Goal: Task Accomplishment & Management: Use online tool/utility

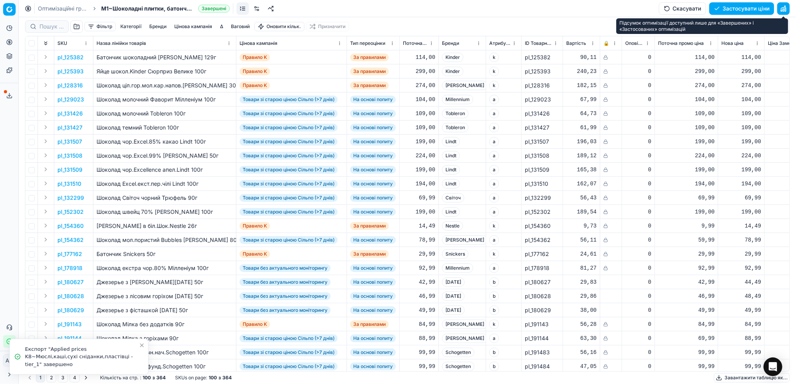
click at [783, 8] on button "button" at bounding box center [783, 8] width 12 height 12
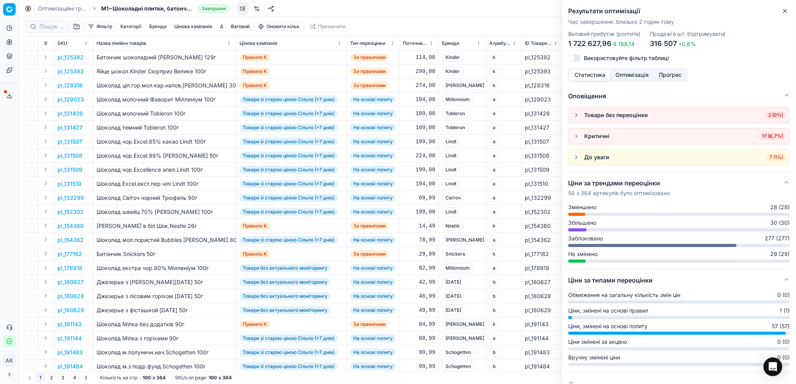
click at [411, 21] on div "Фільтр Категорії [PERSON_NAME] кампанія Δ Ваговий Оновити кільк. Призначити" at bounding box center [407, 26] width 764 height 19
click at [785, 10] on icon "button" at bounding box center [784, 11] width 6 height 6
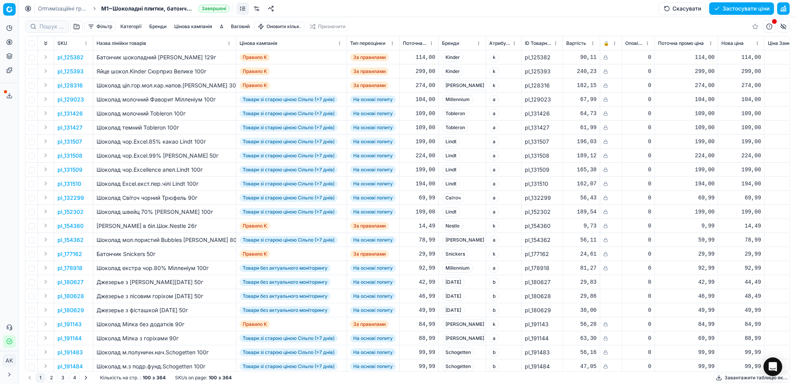
click at [185, 25] on button "Цінова кампанія" at bounding box center [193, 26] width 44 height 9
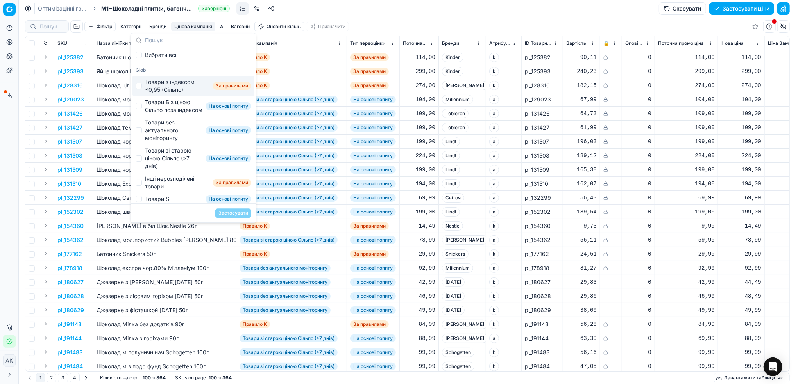
click at [145, 86] on div "Товари з індексом ≤0,95 (Сільпо)" at bounding box center [177, 86] width 64 height 16
checkbox input "true"
click at [234, 213] on button "Застосувати" at bounding box center [233, 213] width 36 height 9
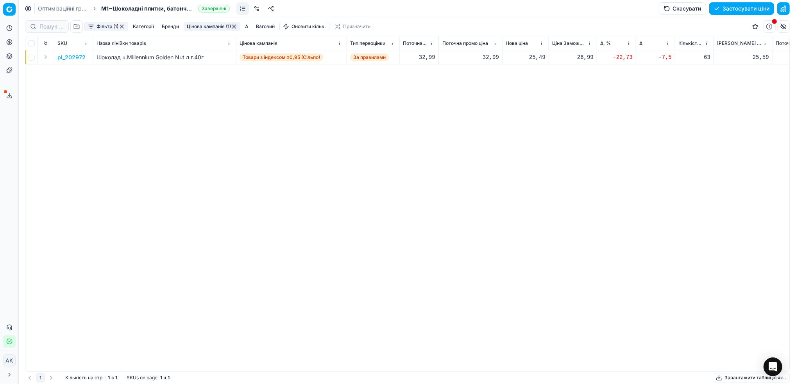
scroll to position [0, 186]
click at [66, 55] on p "pl_202972" at bounding box center [71, 58] width 28 height 8
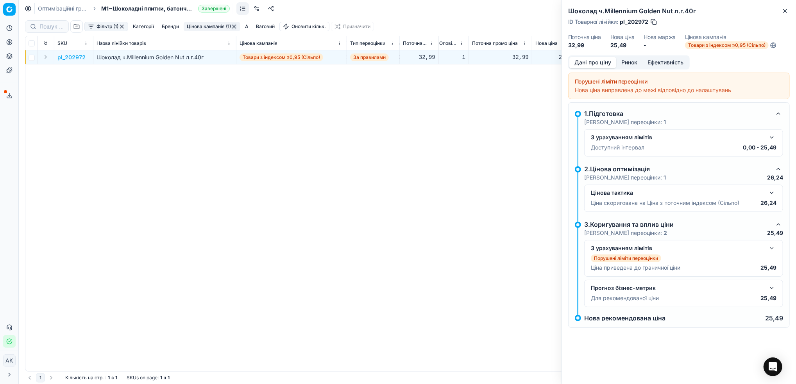
click at [631, 70] on div "Дані про ціну Ринок Ефективність Порушені ліміти переоцінки Нова ціна виправлен…" at bounding box center [679, 200] width 234 height 291
click at [625, 57] on button "Ринок" at bounding box center [629, 62] width 26 height 11
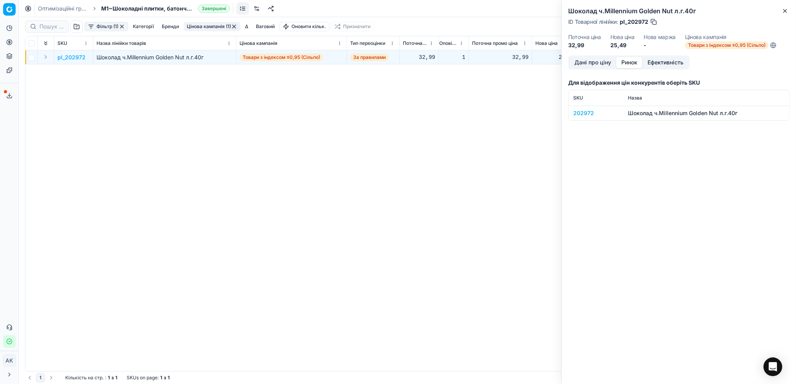
click at [587, 113] on div "202972" at bounding box center [595, 113] width 45 height 8
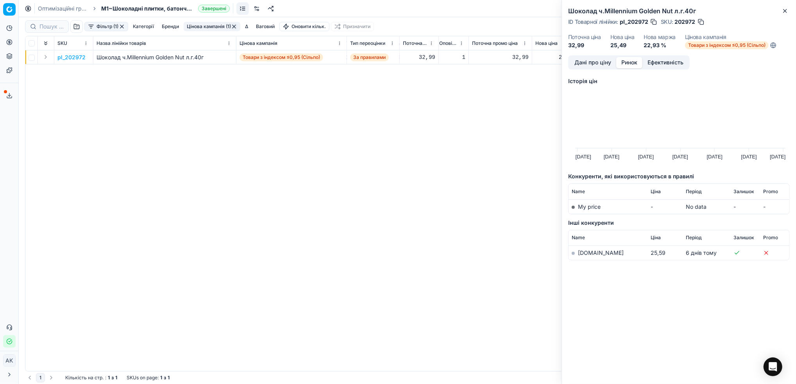
click at [588, 253] on link "[DOMAIN_NAME]" at bounding box center [601, 253] width 46 height 7
click at [788, 11] on icon "button" at bounding box center [784, 11] width 6 height 6
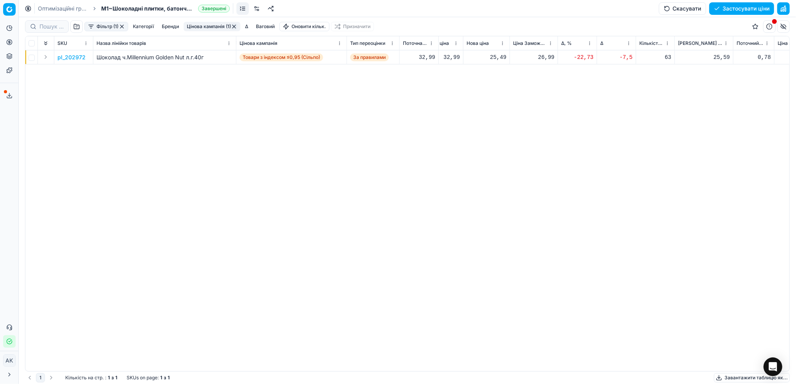
scroll to position [0, 258]
click at [490, 55] on div "25,49" at bounding box center [483, 58] width 40 height 8
drag, startPoint x: 494, startPoint y: 125, endPoint x: 487, endPoint y: 125, distance: 7.4
click at [487, 125] on input "25.49" at bounding box center [510, 126] width 56 height 12
drag, startPoint x: 501, startPoint y: 126, endPoint x: 496, endPoint y: 126, distance: 4.3
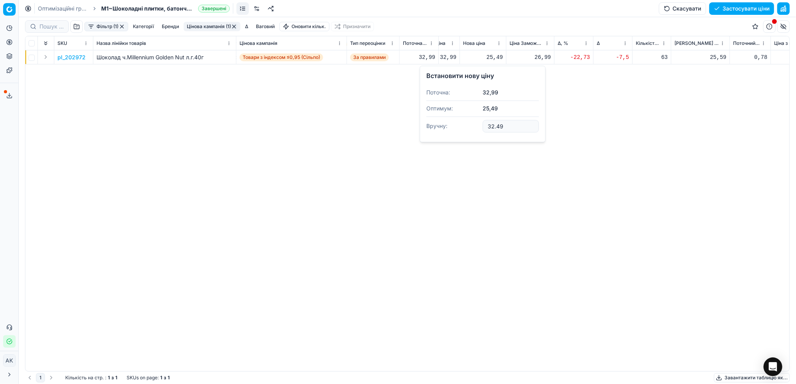
click at [496, 126] on input "32.49" at bounding box center [510, 126] width 56 height 12
type input "32.99"
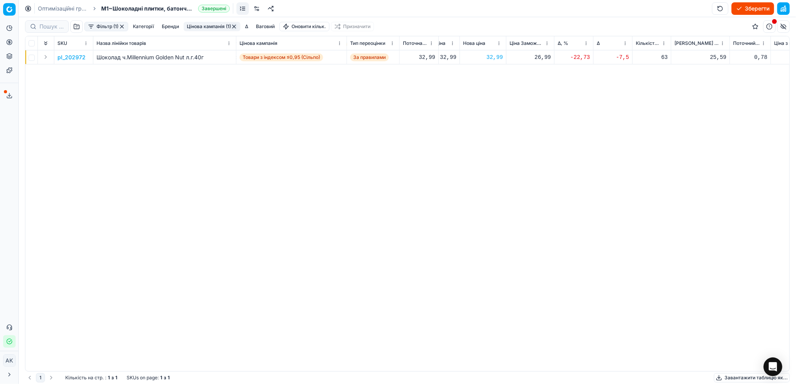
click at [207, 26] on button "Цінова кампанія (1)" at bounding box center [212, 26] width 57 height 9
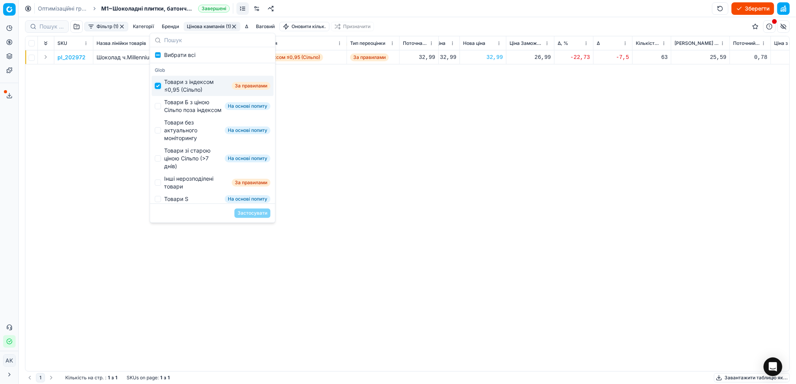
click at [157, 85] on input "Suggestions" at bounding box center [158, 86] width 6 height 6
checkbox input "false"
click at [160, 103] on div "Товари Б з ціною Сільпо поза індексом На основі попиту" at bounding box center [213, 106] width 122 height 20
checkbox input "true"
click at [248, 211] on button "Застосувати" at bounding box center [252, 213] width 36 height 9
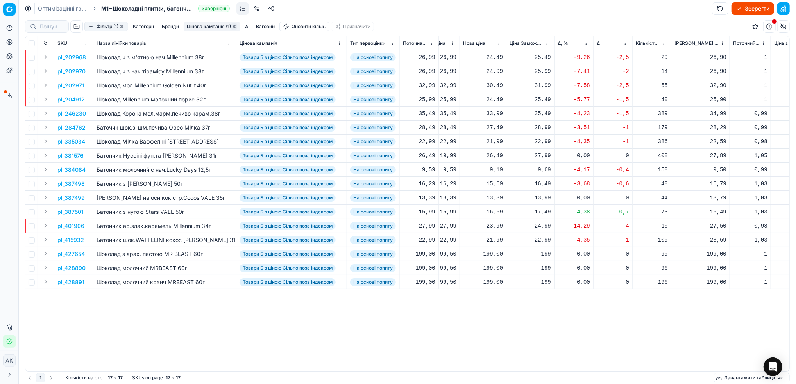
click at [96, 27] on button "Фільтр (1)" at bounding box center [106, 26] width 44 height 9
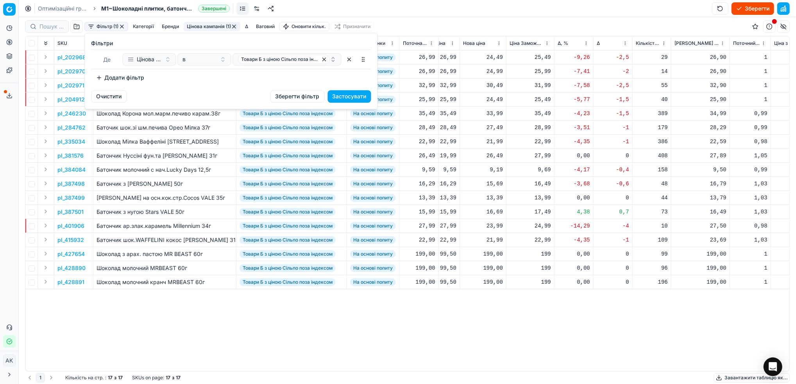
click at [125, 76] on button "Додати фільтр" at bounding box center [120, 77] width 58 height 12
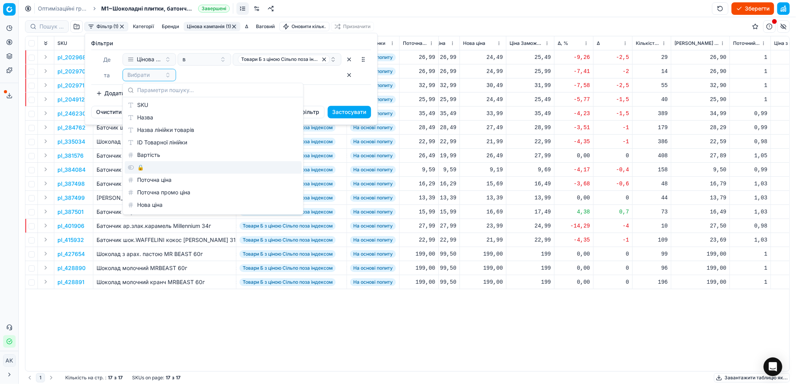
click at [150, 168] on div "🔒" at bounding box center [213, 167] width 177 height 12
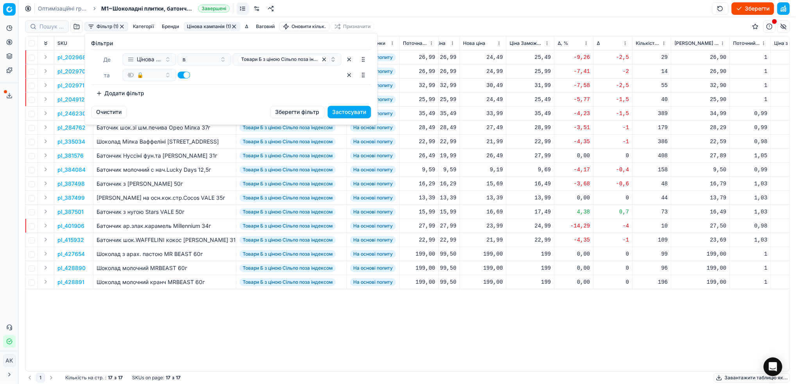
click at [182, 75] on button "button" at bounding box center [184, 74] width 12 height 7
checkbox input "false"
click at [352, 112] on button "Застосувати" at bounding box center [349, 112] width 43 height 12
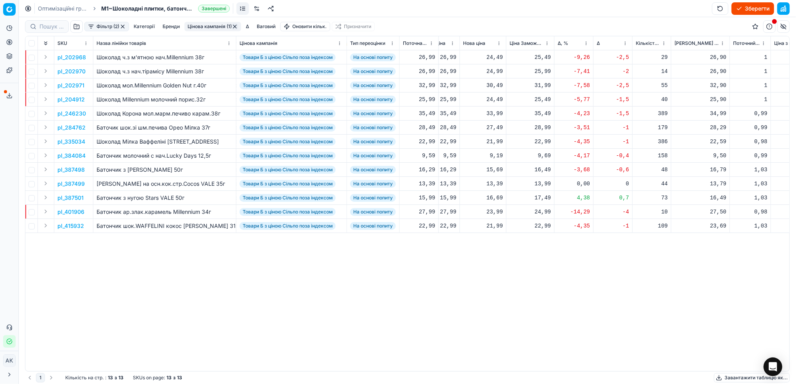
click at [585, 41] on html "Pricing platform Аналітика Цінова оптимізація Асортимент продукції Шаблони Серв…" at bounding box center [398, 192] width 796 height 384
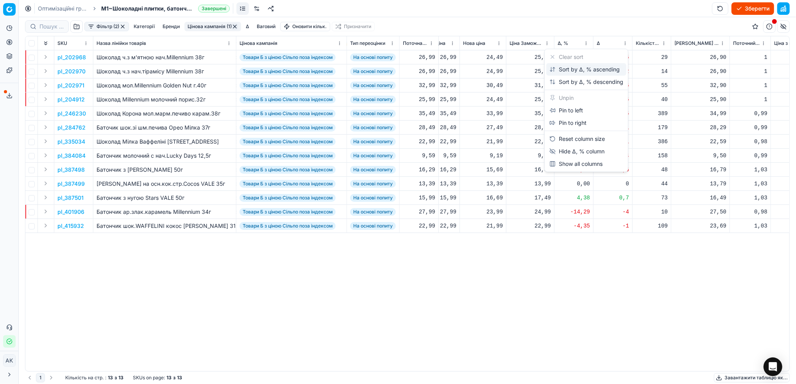
click at [565, 71] on div "Sort by Δ, % ascending" at bounding box center [584, 70] width 70 height 8
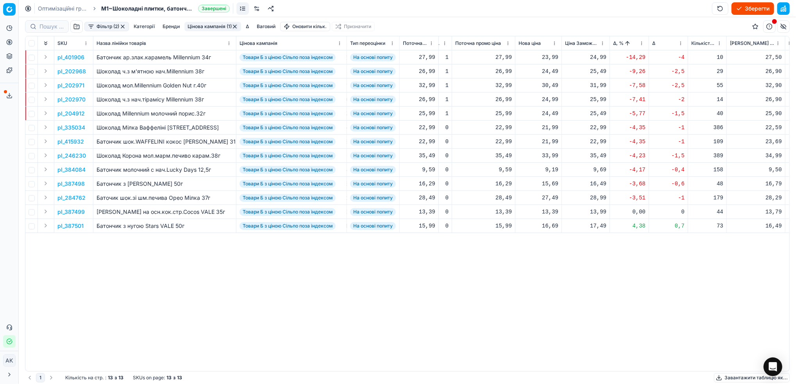
scroll to position [0, 222]
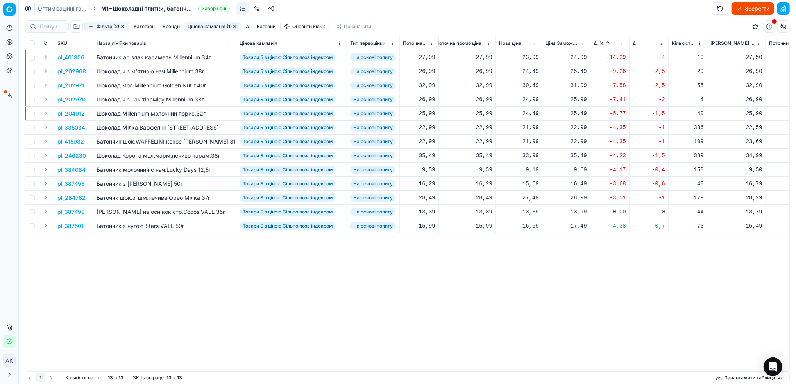
click at [70, 57] on p "pl_401906" at bounding box center [70, 58] width 27 height 8
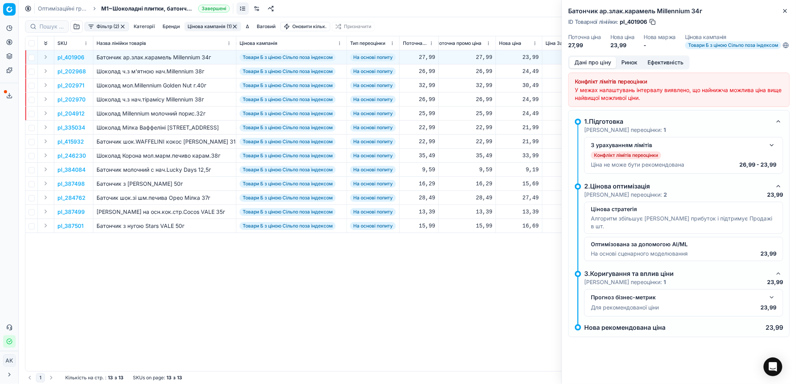
click at [631, 68] on button "Ринок" at bounding box center [629, 62] width 26 height 11
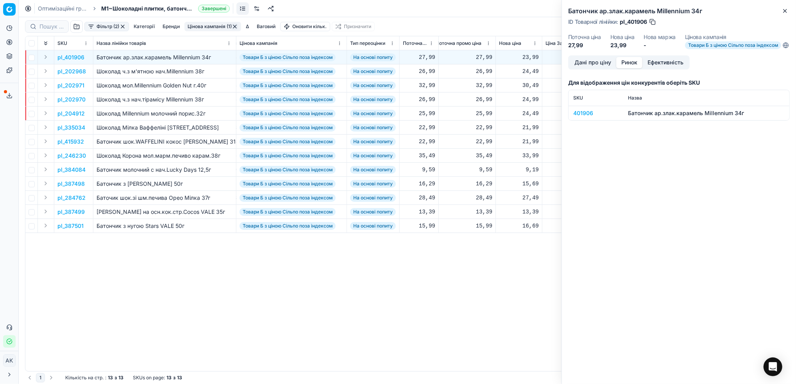
click at [581, 116] on div "401906" at bounding box center [595, 113] width 45 height 8
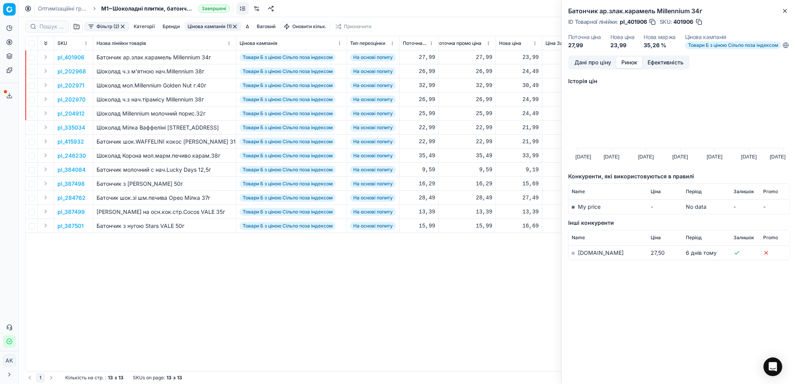
click at [585, 256] on link "[DOMAIN_NAME]" at bounding box center [601, 253] width 46 height 7
click at [585, 68] on button "Дані про ціну" at bounding box center [592, 62] width 47 height 11
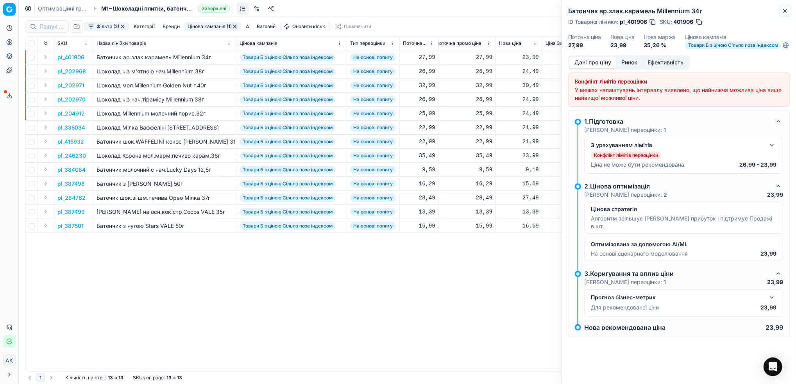
click at [782, 14] on button "Close" at bounding box center [784, 10] width 9 height 9
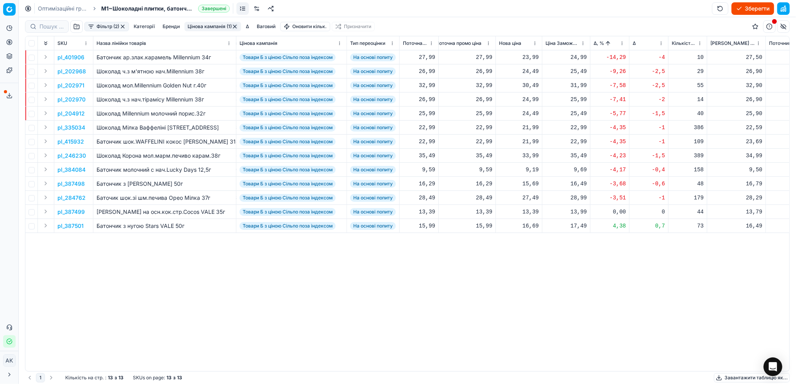
click at [527, 58] on div "23,99" at bounding box center [519, 58] width 40 height 8
click at [528, 126] on input "23.99" at bounding box center [546, 126] width 56 height 12
type input "27.99"
click at [75, 73] on p "pl_202968" at bounding box center [71, 72] width 29 height 8
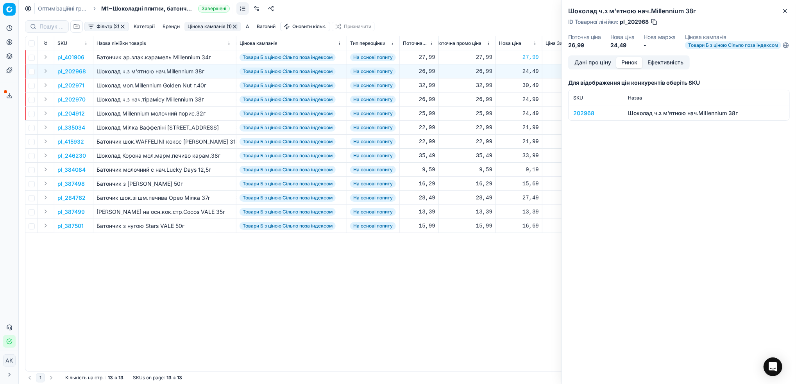
click at [632, 64] on button "Ринок" at bounding box center [629, 62] width 26 height 11
click at [580, 117] on div "202968" at bounding box center [595, 113] width 45 height 8
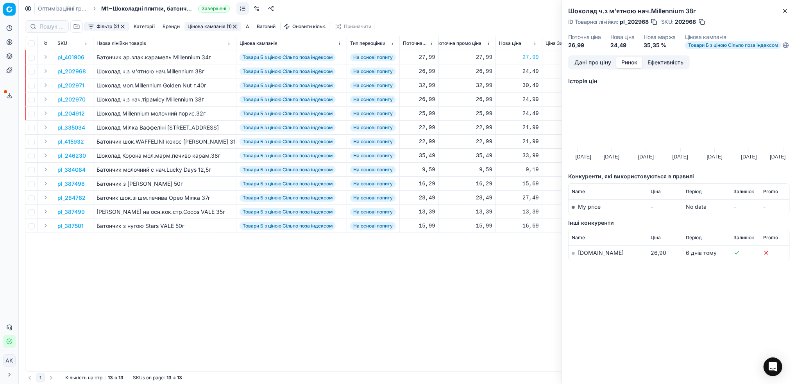
click at [585, 256] on link "[DOMAIN_NAME]" at bounding box center [601, 253] width 46 height 7
click at [783, 8] on icon "button" at bounding box center [784, 11] width 6 height 6
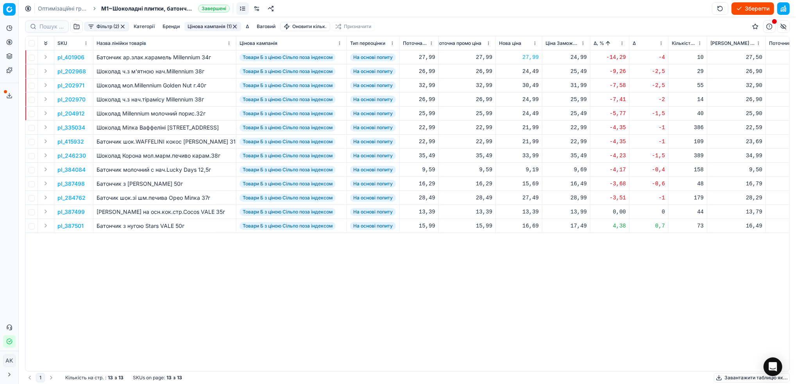
click at [528, 71] on div "24,49" at bounding box center [519, 72] width 40 height 8
click at [527, 140] on input "24.49" at bounding box center [546, 140] width 56 height 12
click at [532, 141] on input "27.49" at bounding box center [546, 140] width 56 height 12
type input "27.99"
click at [74, 87] on p "pl_202971" at bounding box center [70, 86] width 27 height 8
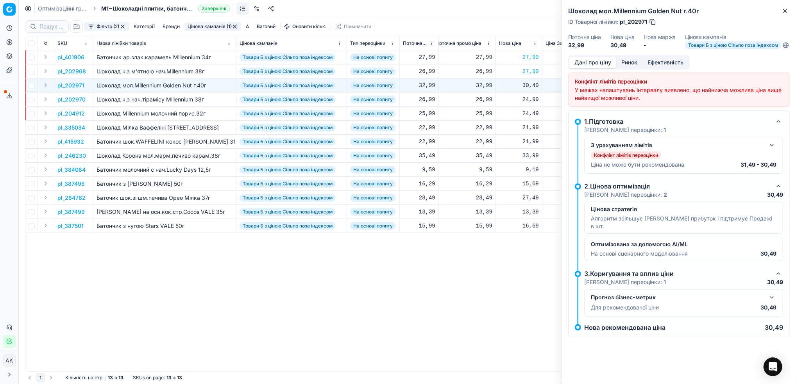
click at [628, 68] on button "Ринок" at bounding box center [629, 62] width 26 height 11
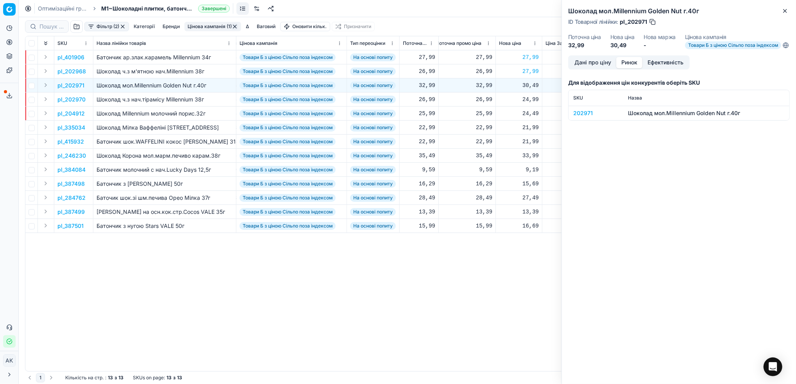
click at [584, 116] on div "202971" at bounding box center [595, 113] width 45 height 8
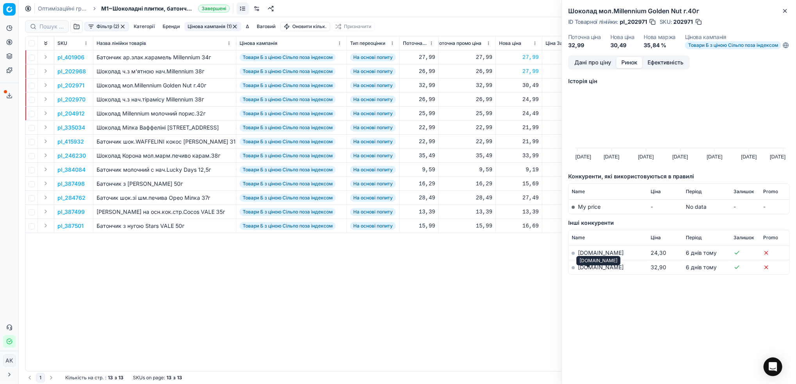
click at [588, 271] on link "[DOMAIN_NAME]" at bounding box center [601, 267] width 46 height 7
click at [584, 68] on button "Дані про ціну" at bounding box center [592, 62] width 47 height 11
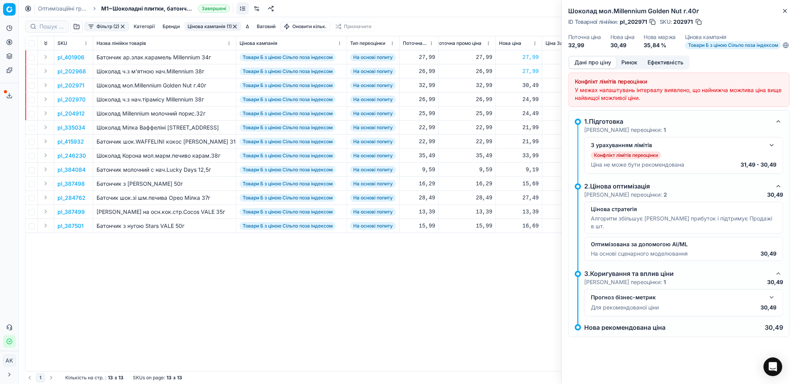
click at [769, 150] on button "button" at bounding box center [771, 145] width 9 height 9
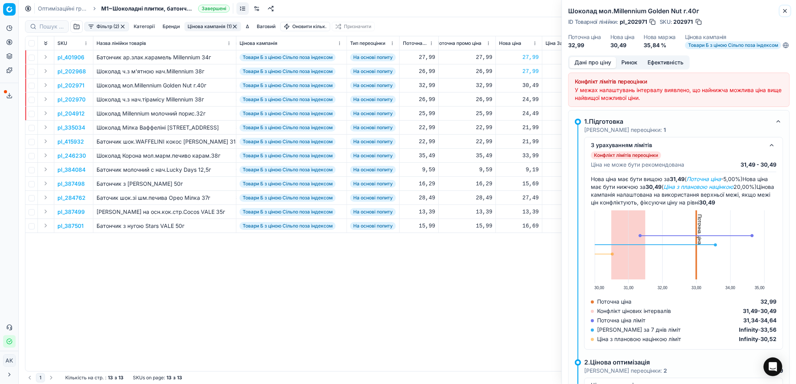
click at [784, 14] on icon "button" at bounding box center [784, 11] width 6 height 6
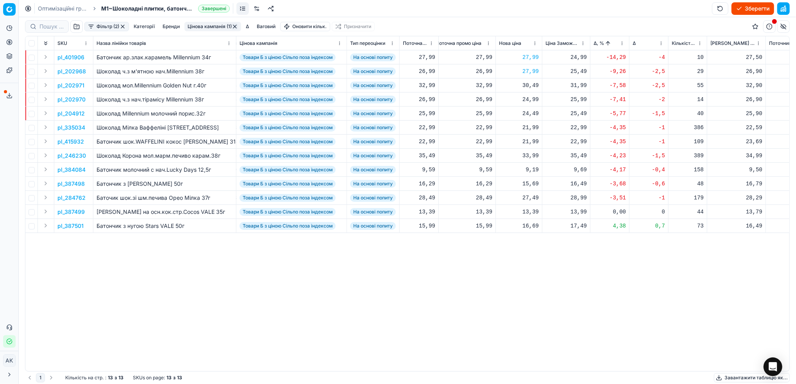
click at [530, 87] on div "30,49" at bounding box center [519, 86] width 40 height 8
click at [526, 154] on input "30.49" at bounding box center [546, 154] width 56 height 12
click at [533, 157] on input "32.49" at bounding box center [546, 154] width 56 height 12
type input "32.99"
click at [76, 101] on p "pl_202970" at bounding box center [71, 100] width 28 height 8
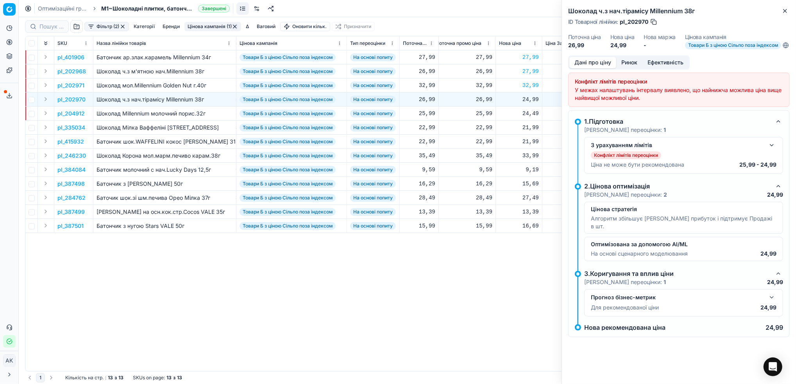
click at [630, 68] on button "Ринок" at bounding box center [629, 62] width 26 height 11
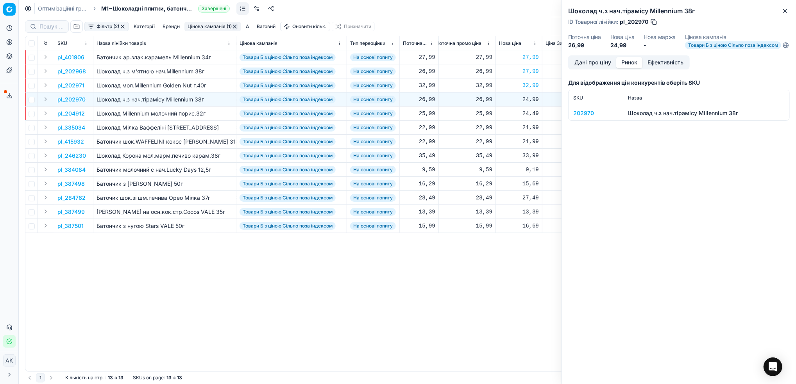
click at [582, 117] on div "202970" at bounding box center [595, 113] width 45 height 8
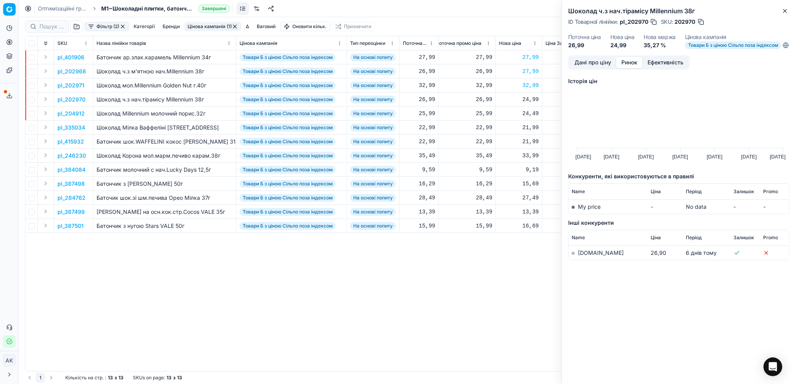
click at [587, 256] on link "[DOMAIN_NAME]" at bounding box center [601, 253] width 46 height 7
click at [787, 10] on icon "button" at bounding box center [784, 11] width 6 height 6
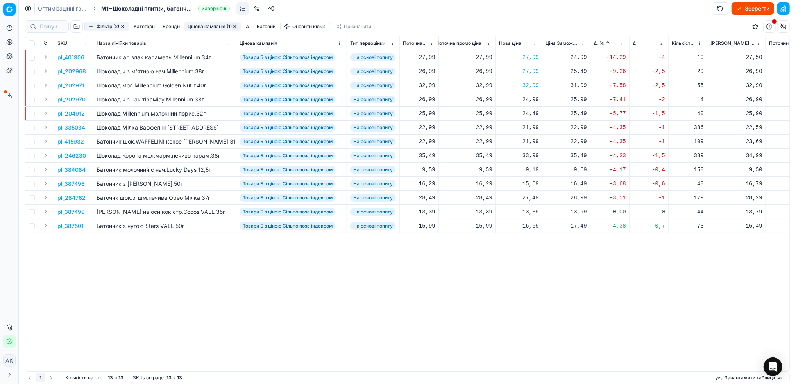
click at [528, 101] on div "24,99" at bounding box center [519, 100] width 40 height 8
click at [527, 168] on input "24.99" at bounding box center [546, 168] width 56 height 12
type input "27.99"
click at [69, 114] on p "pl_204912" at bounding box center [70, 114] width 27 height 8
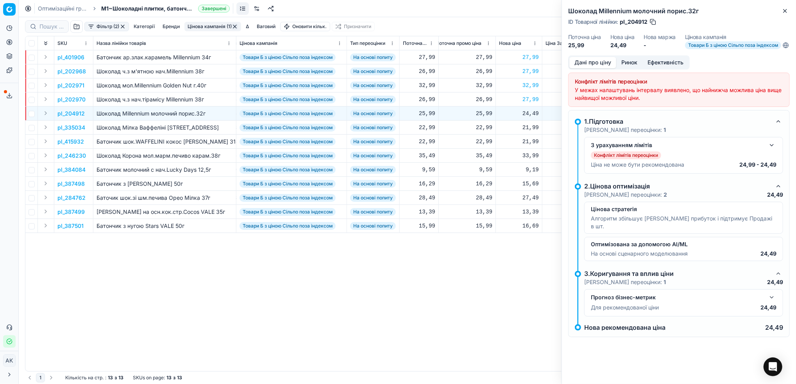
click at [631, 68] on button "Ринок" at bounding box center [629, 62] width 26 height 11
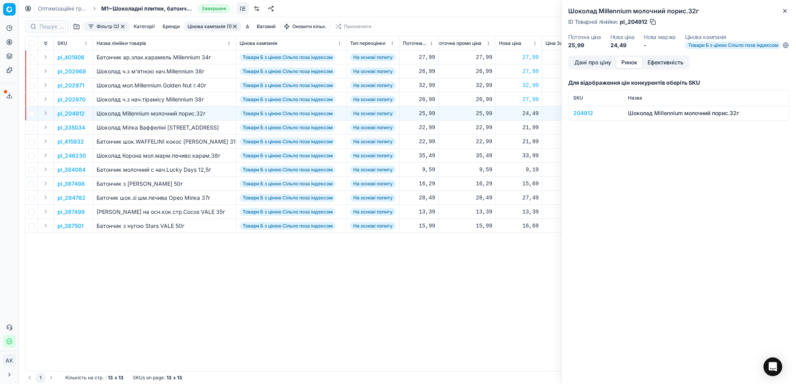
click at [584, 117] on div "204912" at bounding box center [595, 113] width 45 height 8
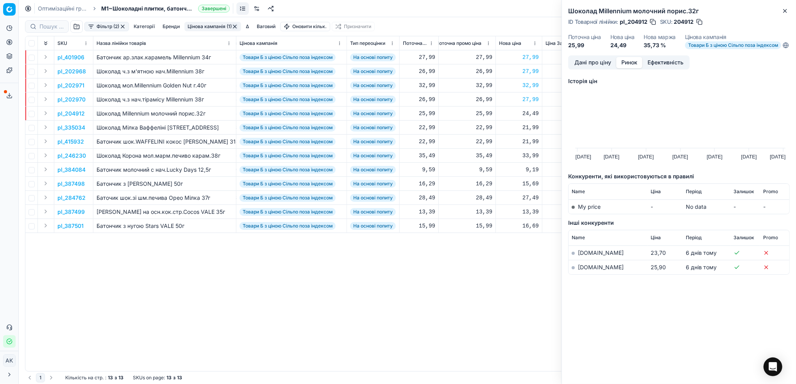
click at [583, 271] on link "[DOMAIN_NAME]" at bounding box center [601, 267] width 46 height 7
click at [783, 11] on icon "button" at bounding box center [784, 11] width 6 height 6
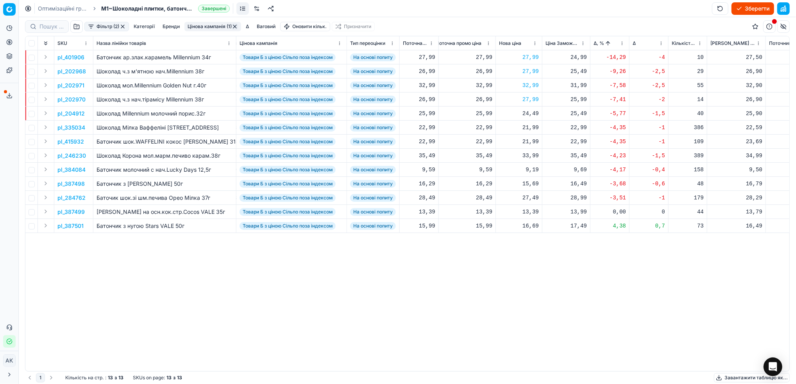
click at [525, 111] on div "24,49" at bounding box center [519, 114] width 40 height 8
click at [527, 183] on input "24.49" at bounding box center [546, 183] width 56 height 12
click at [533, 184] on input "25.49" at bounding box center [546, 183] width 56 height 12
type input "25.99"
click at [66, 127] on p "pl_335034" at bounding box center [71, 128] width 28 height 8
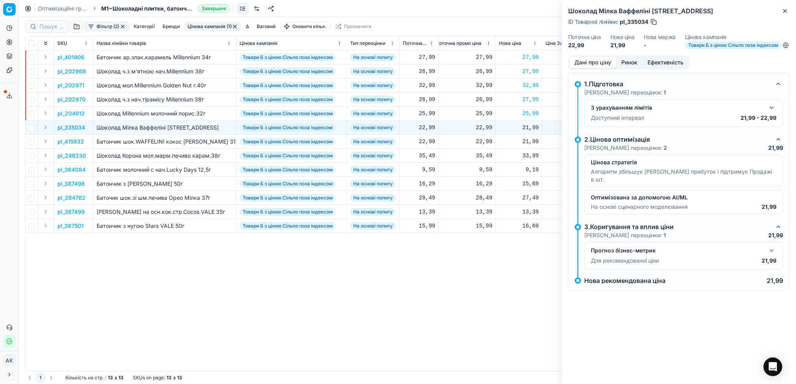
click at [626, 68] on button "Ринок" at bounding box center [629, 62] width 26 height 11
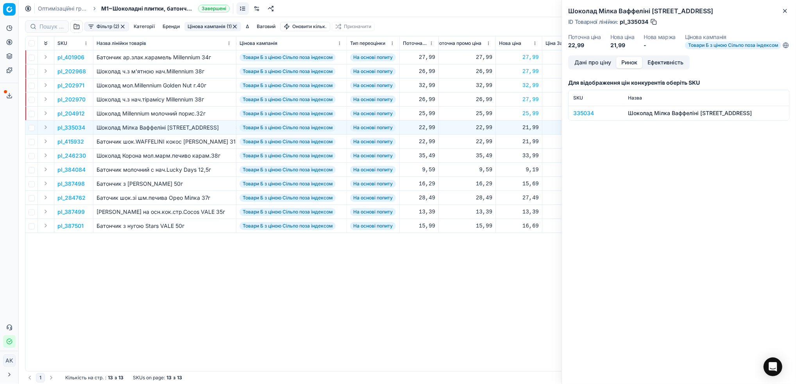
click at [579, 117] on div "335034" at bounding box center [595, 113] width 45 height 8
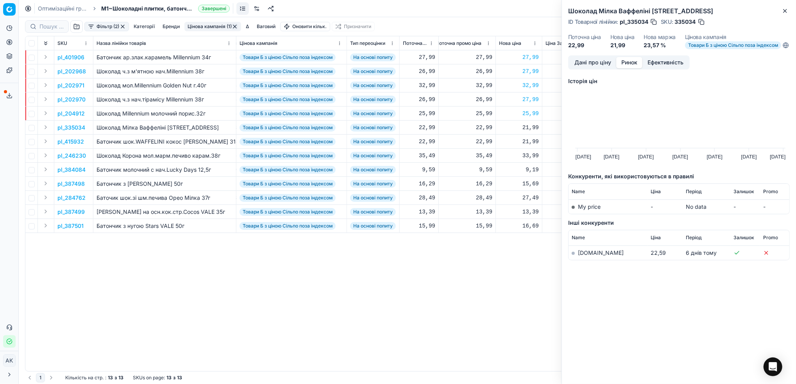
click at [584, 256] on link "[DOMAIN_NAME]" at bounding box center [601, 253] width 46 height 7
click at [784, 11] on icon "button" at bounding box center [784, 11] width 6 height 6
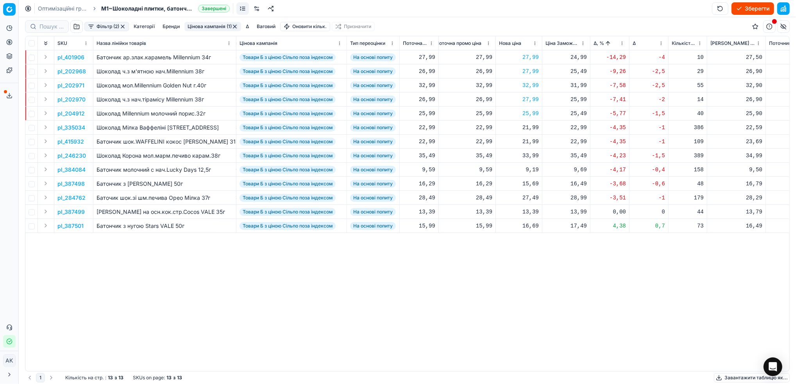
click at [525, 128] on div "21,99" at bounding box center [519, 128] width 40 height 8
click at [527, 198] on input "21.99" at bounding box center [546, 196] width 56 height 12
type input "22.99"
click at [71, 140] on p "pl_415932" at bounding box center [70, 142] width 27 height 8
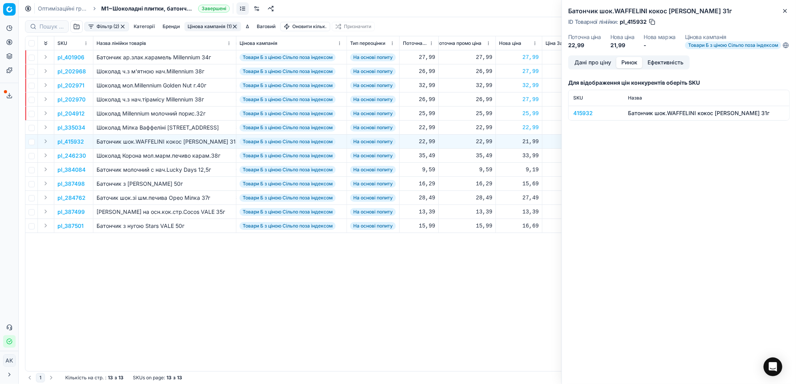
click at [629, 68] on button "Ринок" at bounding box center [629, 62] width 26 height 11
click at [578, 117] on div "415932" at bounding box center [595, 113] width 45 height 8
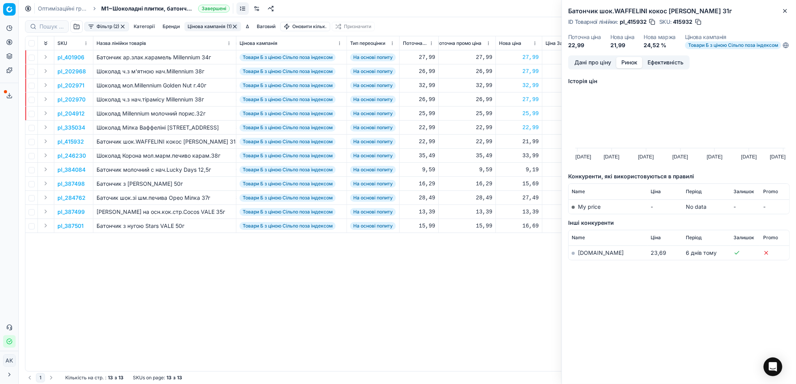
click at [587, 260] on td "[DOMAIN_NAME]" at bounding box center [607, 253] width 79 height 14
click at [584, 256] on link "[DOMAIN_NAME]" at bounding box center [601, 253] width 46 height 7
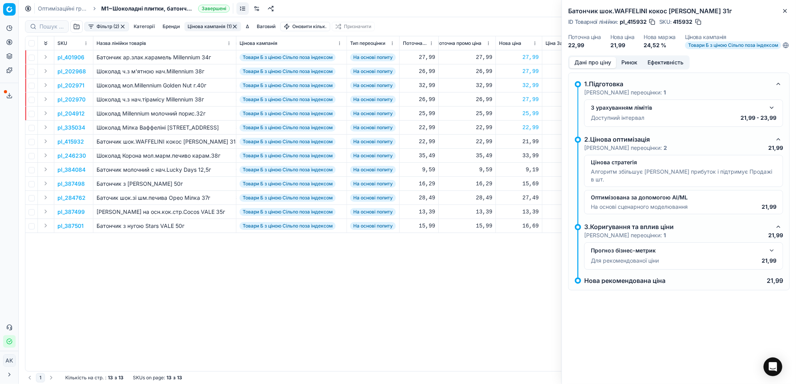
click at [583, 68] on button "Дані про ціну" at bounding box center [592, 62] width 47 height 11
click at [770, 112] on button "button" at bounding box center [771, 107] width 9 height 9
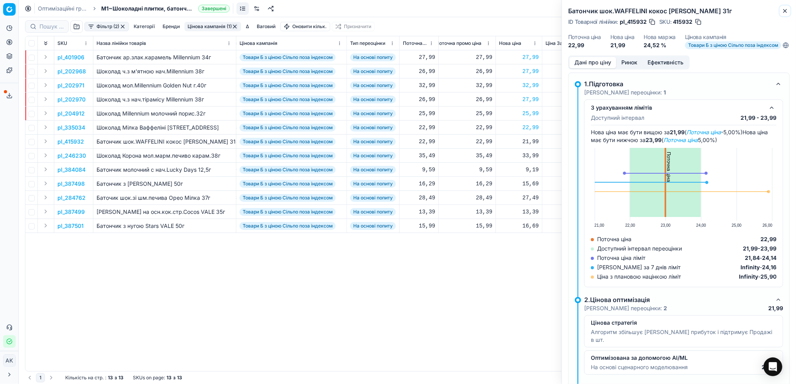
click at [786, 10] on icon "button" at bounding box center [784, 11] width 6 height 6
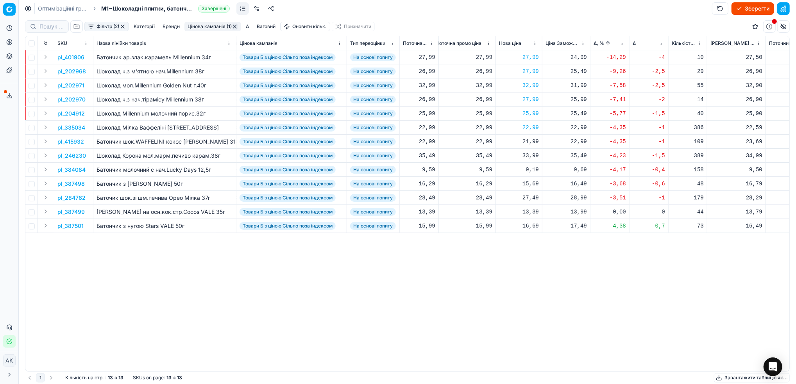
click at [529, 139] on div "21,99" at bounding box center [519, 142] width 40 height 8
click at [527, 211] on input "21.99" at bounding box center [546, 210] width 56 height 12
type input "23.99"
click at [66, 153] on p "pl_246230" at bounding box center [71, 156] width 29 height 8
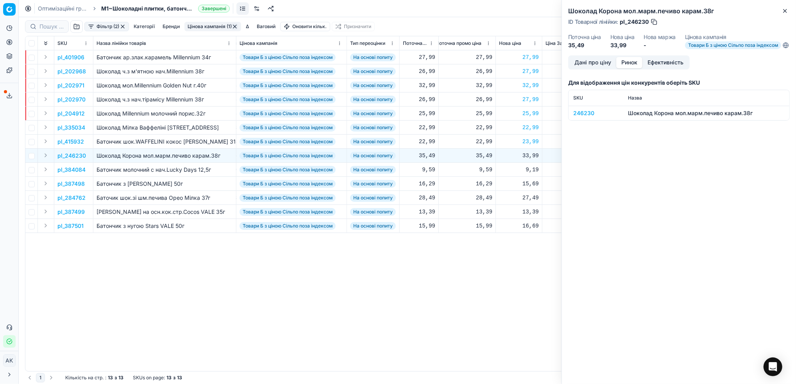
click at [627, 68] on button "Ринок" at bounding box center [629, 62] width 26 height 11
click at [583, 117] on div "246230" at bounding box center [595, 113] width 45 height 8
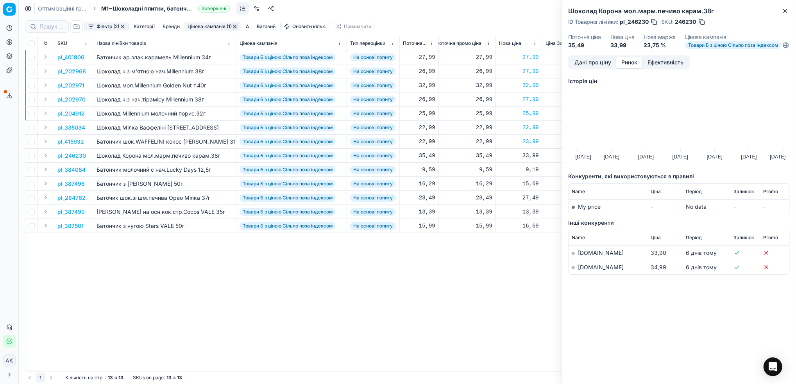
click at [585, 271] on link "[DOMAIN_NAME]" at bounding box center [601, 267] width 46 height 7
click at [582, 66] on button "Дані про ціну" at bounding box center [592, 62] width 47 height 11
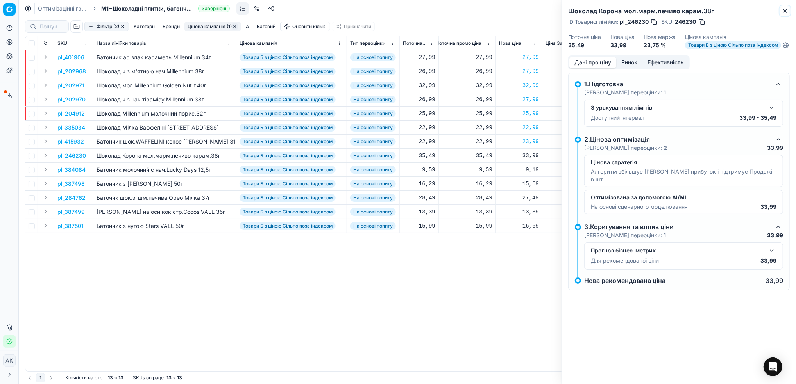
click at [780, 9] on button "Close" at bounding box center [784, 10] width 9 height 9
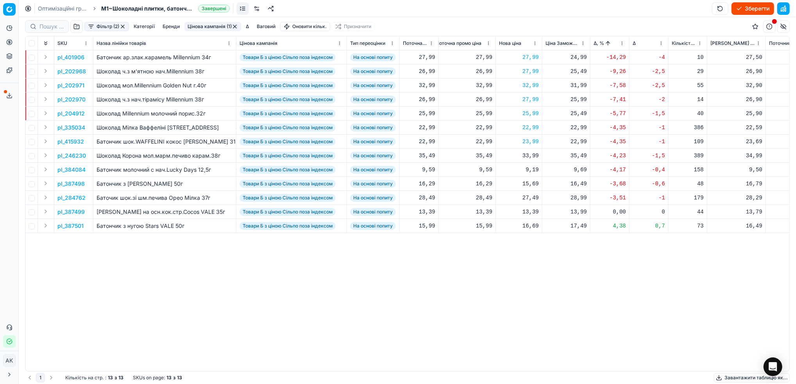
click at [530, 154] on div "33,99" at bounding box center [519, 156] width 40 height 8
click at [530, 225] on input "33.99" at bounding box center [546, 224] width 56 height 12
type input "34.99"
click at [65, 169] on p "pl_384084" at bounding box center [71, 170] width 28 height 8
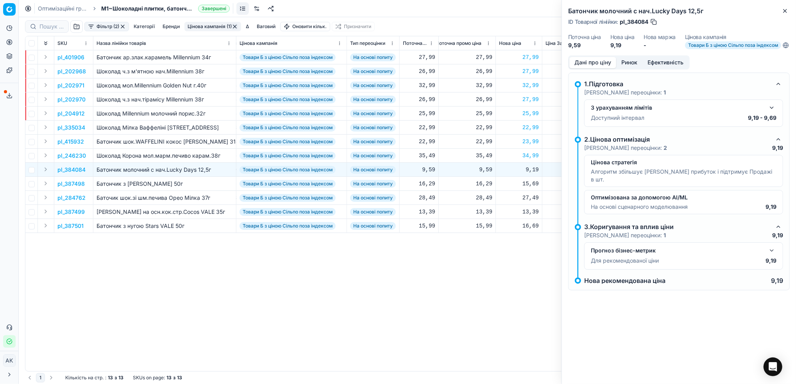
click at [627, 66] on button "Ринок" at bounding box center [629, 62] width 26 height 11
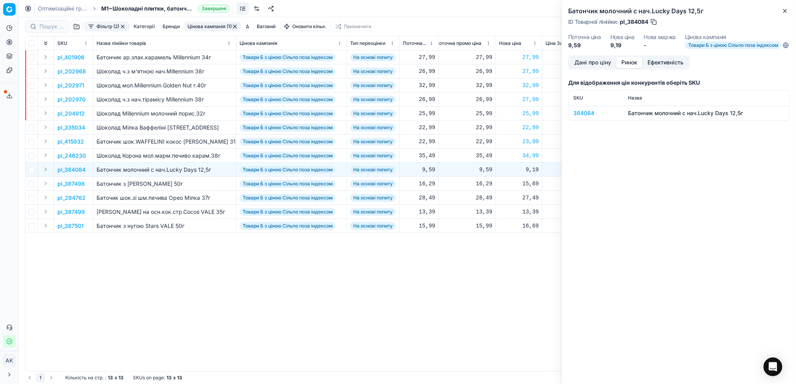
click at [577, 116] on div "384084" at bounding box center [595, 113] width 45 height 8
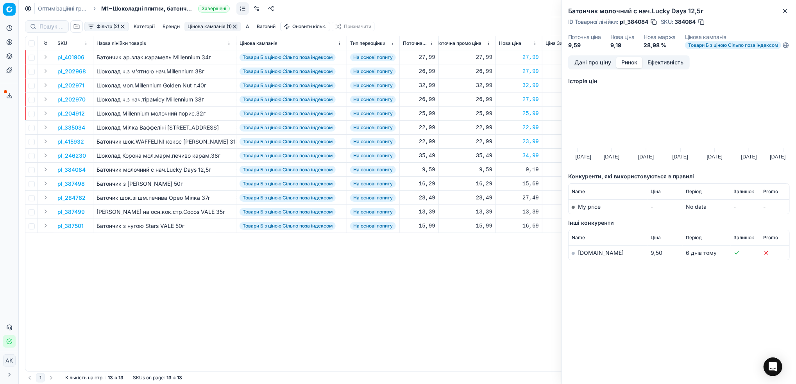
click at [579, 256] on link "[DOMAIN_NAME]" at bounding box center [601, 253] width 46 height 7
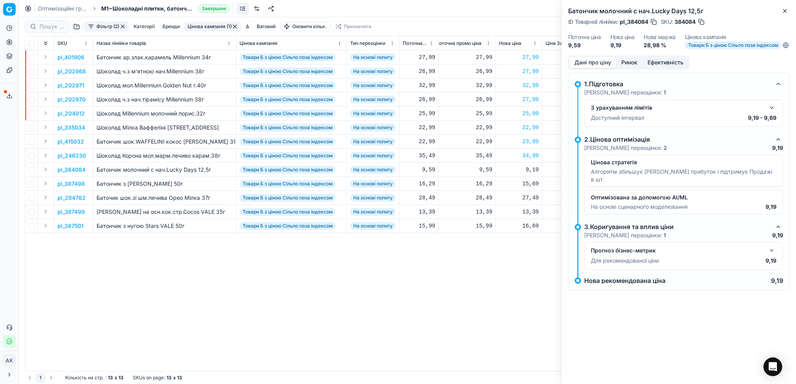
click at [590, 66] on button "Дані про ціну" at bounding box center [592, 62] width 47 height 11
click at [772, 112] on button "button" at bounding box center [771, 107] width 9 height 9
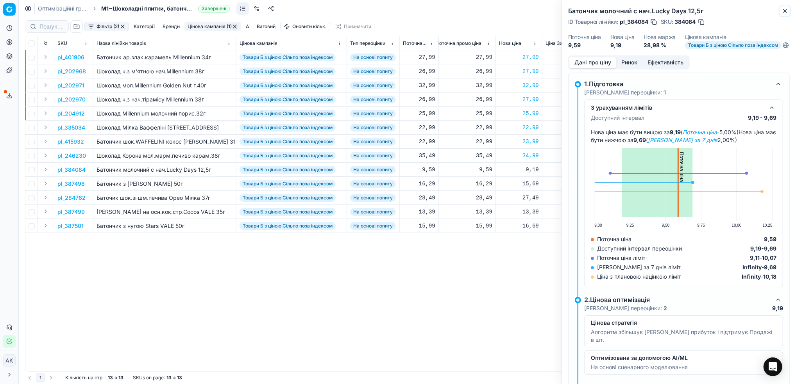
click at [784, 11] on icon "button" at bounding box center [784, 10] width 3 height 3
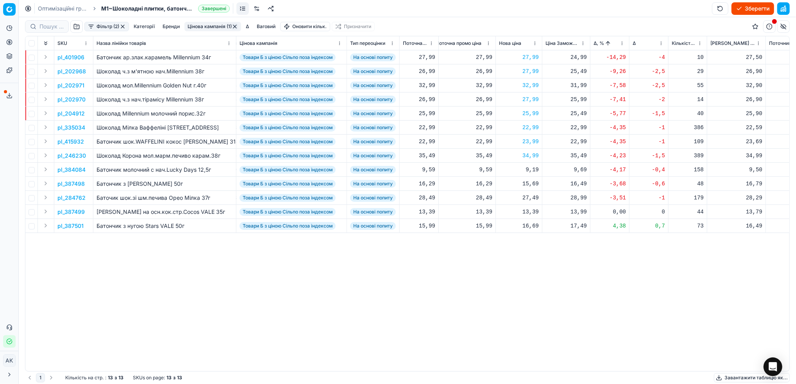
drag, startPoint x: 529, startPoint y: 170, endPoint x: 533, endPoint y: 174, distance: 5.3
click at [529, 170] on div "9,19" at bounding box center [519, 170] width 40 height 8
click at [389, 257] on div "pl_401906 Батончик ар.злак.карамель Millennium 34г Товари Б з ціною Сільпо поза…" at bounding box center [184, 210] width 763 height 321
click at [76, 169] on p "pl_384084" at bounding box center [71, 170] width 28 height 8
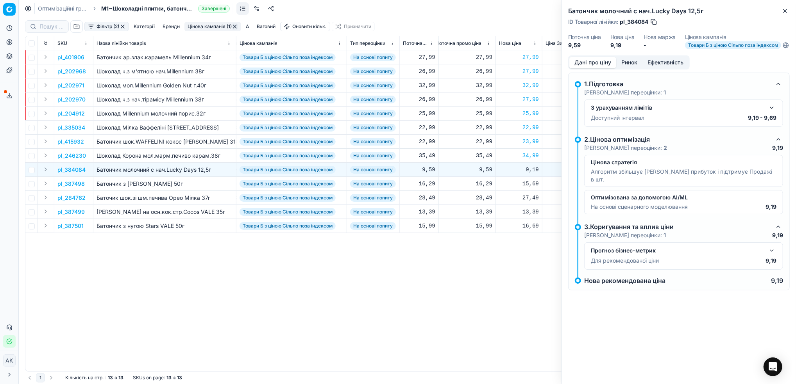
click at [776, 111] on button "button" at bounding box center [771, 107] width 9 height 9
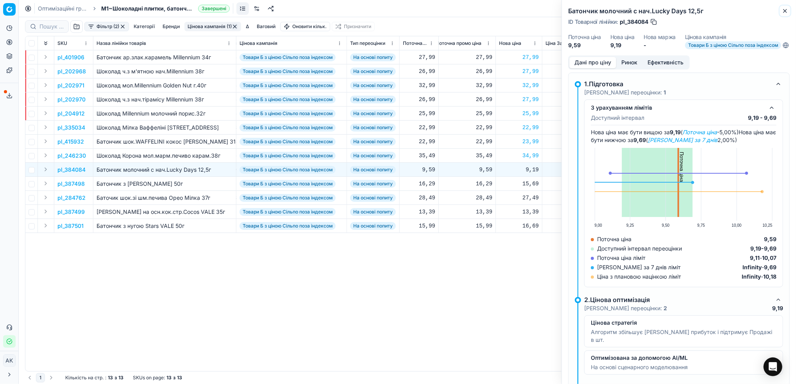
click at [788, 10] on icon "button" at bounding box center [784, 11] width 6 height 6
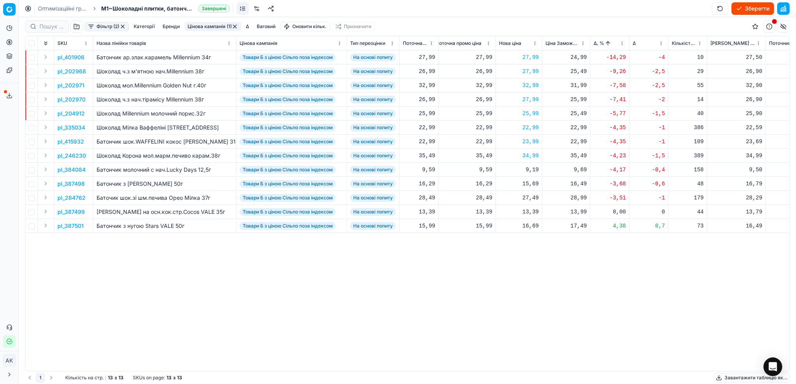
click at [528, 169] on div "9,19" at bounding box center [519, 170] width 40 height 8
click at [528, 240] on input "9.19" at bounding box center [546, 239] width 56 height 12
type input "9.59"
click at [75, 186] on p "pl_387498" at bounding box center [70, 184] width 27 height 8
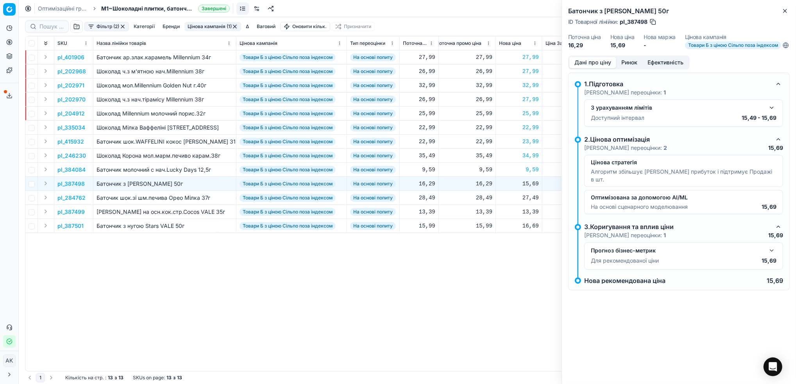
click at [624, 67] on button "Ринок" at bounding box center [629, 62] width 26 height 11
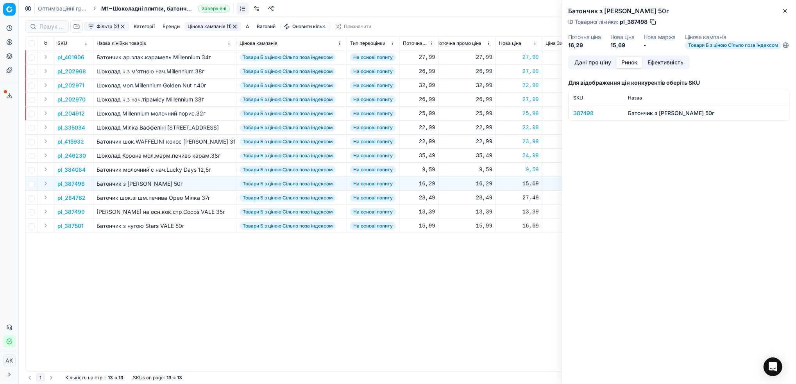
click at [579, 117] on div "387498" at bounding box center [595, 113] width 45 height 8
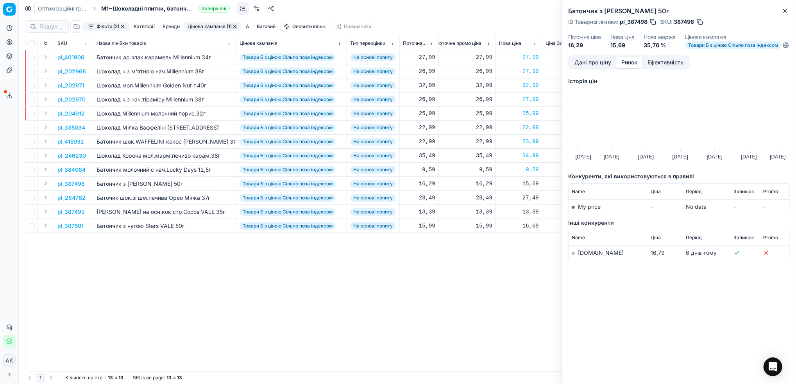
click at [586, 256] on link "[DOMAIN_NAME]" at bounding box center [601, 253] width 46 height 7
click at [587, 67] on button "Дані про ціну" at bounding box center [592, 62] width 47 height 11
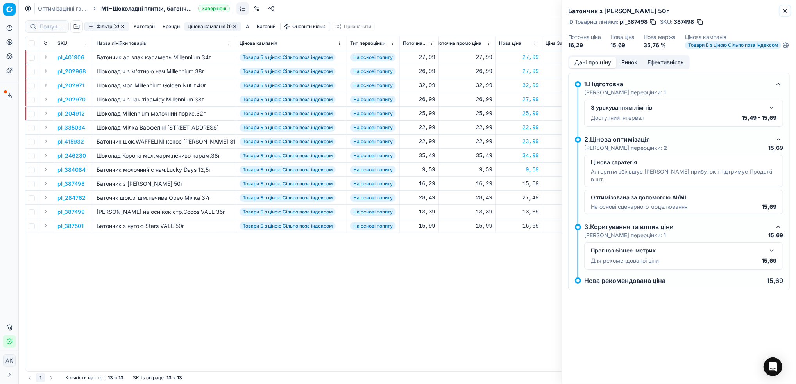
click at [784, 12] on icon "button" at bounding box center [784, 11] width 6 height 6
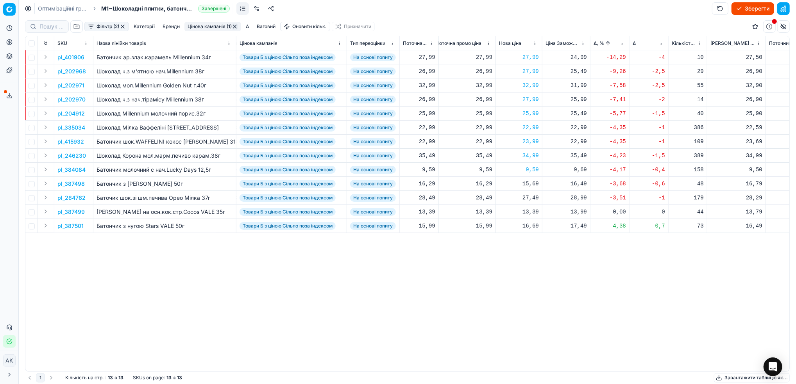
click at [530, 181] on div "15,69" at bounding box center [519, 184] width 40 height 8
click at [527, 252] on input "15.69" at bounding box center [546, 252] width 56 height 12
click at [531, 251] on input "16.69" at bounding box center [546, 252] width 56 height 12
type input "16.99"
click at [76, 200] on p "pl_284762" at bounding box center [71, 198] width 28 height 8
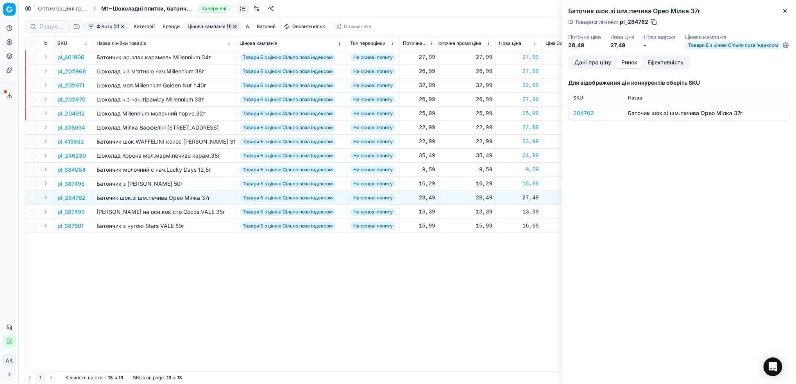
click at [631, 68] on button "Ринок" at bounding box center [629, 62] width 26 height 11
click at [582, 117] on div "284762" at bounding box center [595, 113] width 45 height 8
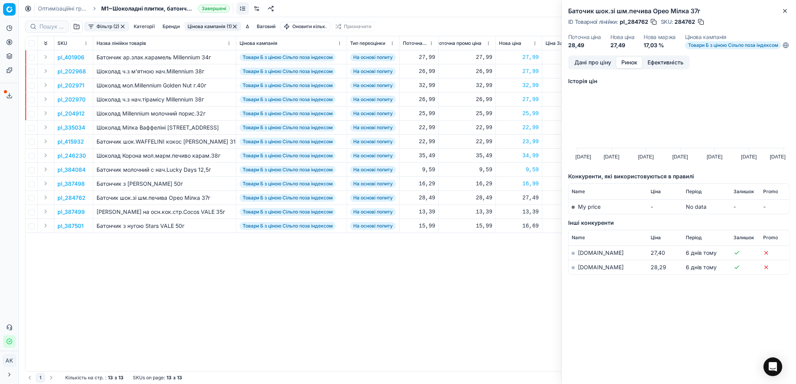
click at [587, 271] on link "[DOMAIN_NAME]" at bounding box center [601, 267] width 46 height 7
click at [788, 11] on button "Close" at bounding box center [784, 10] width 9 height 9
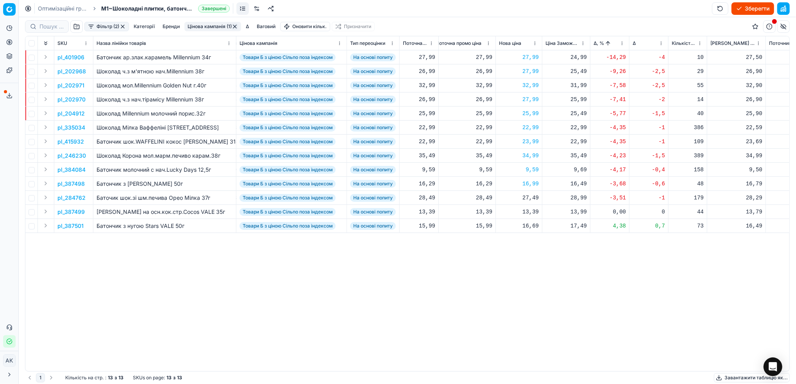
click at [527, 200] on div "27,49" at bounding box center [519, 198] width 40 height 8
click at [528, 263] on input "27.49" at bounding box center [546, 266] width 56 height 12
type input "28.49"
click at [76, 212] on p "pl_387499" at bounding box center [70, 212] width 27 height 8
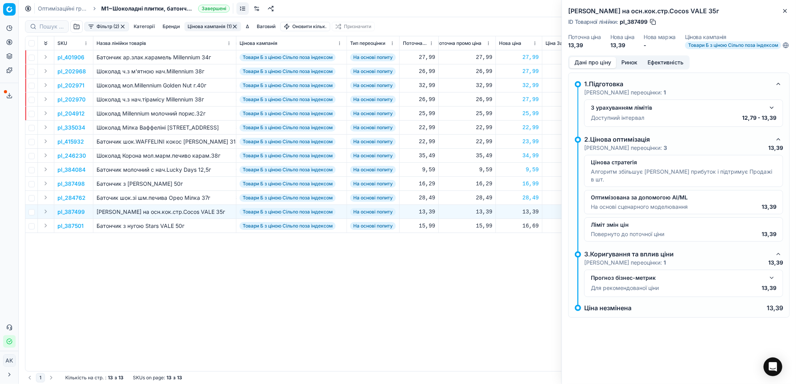
click at [635, 67] on button "Ринок" at bounding box center [629, 62] width 26 height 11
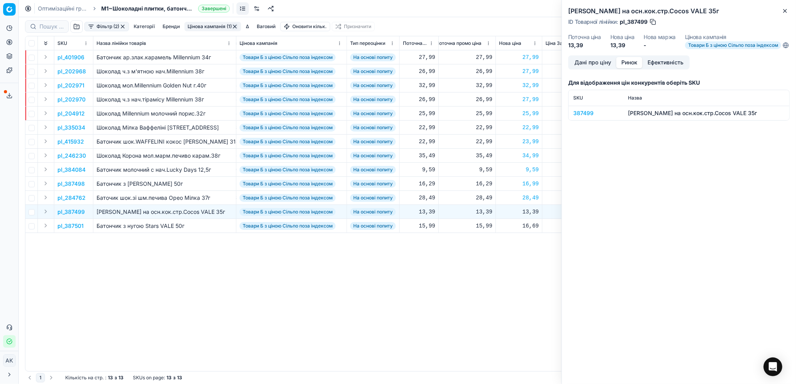
click at [583, 117] on div "387499" at bounding box center [595, 113] width 45 height 8
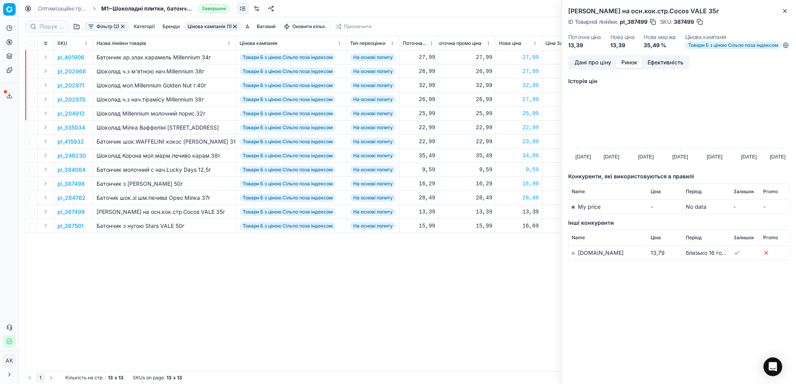
click at [583, 256] on link "[DOMAIN_NAME]" at bounding box center [601, 253] width 46 height 7
click at [577, 66] on button "Дані про ціну" at bounding box center [592, 62] width 47 height 11
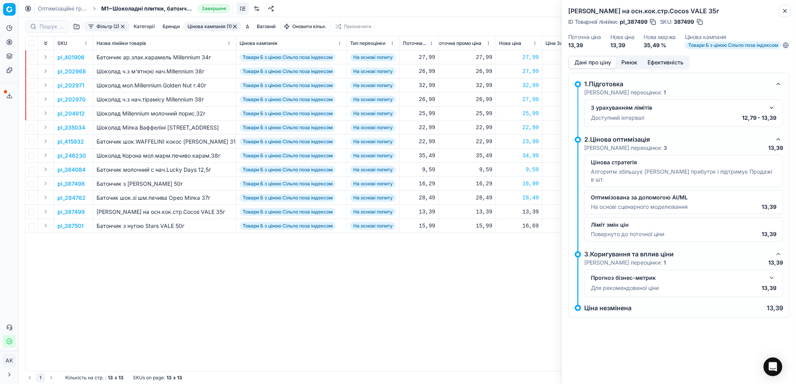
click at [785, 10] on icon "button" at bounding box center [784, 10] width 3 height 3
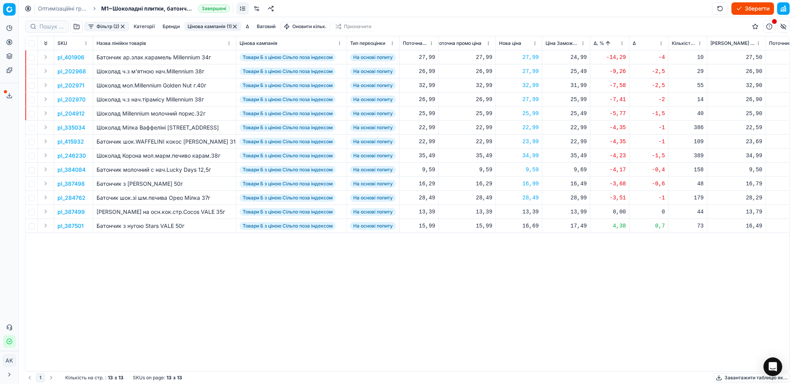
click at [532, 211] on div "13,39" at bounding box center [519, 212] width 40 height 8
click at [531, 280] on input "13.39" at bounding box center [546, 281] width 56 height 12
type input "13.99"
click at [69, 225] on p "pl_387501" at bounding box center [70, 226] width 26 height 8
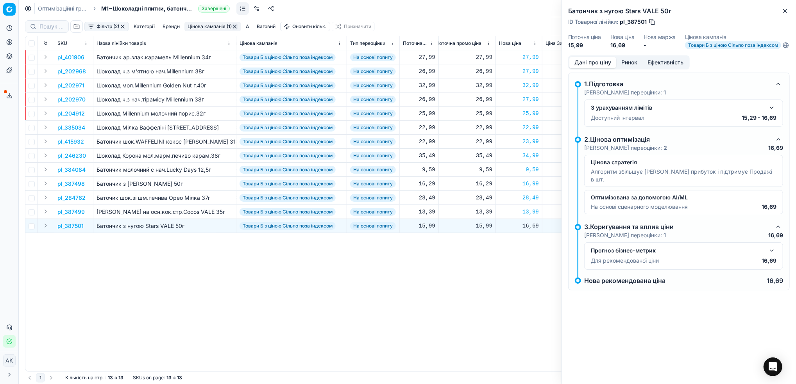
click at [627, 66] on button "Ринок" at bounding box center [629, 62] width 26 height 11
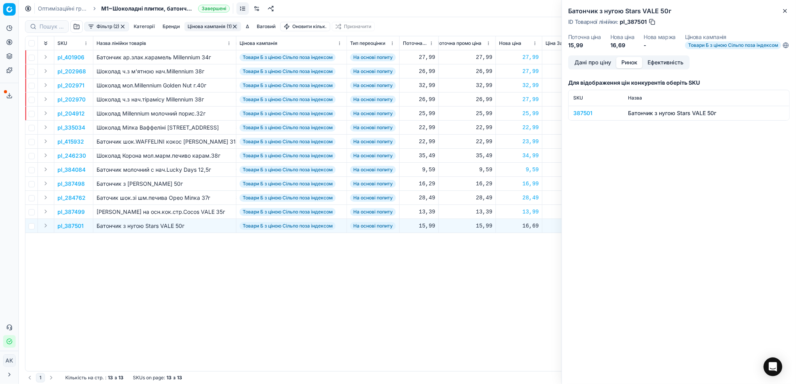
click at [581, 117] on div "387501" at bounding box center [595, 113] width 45 height 8
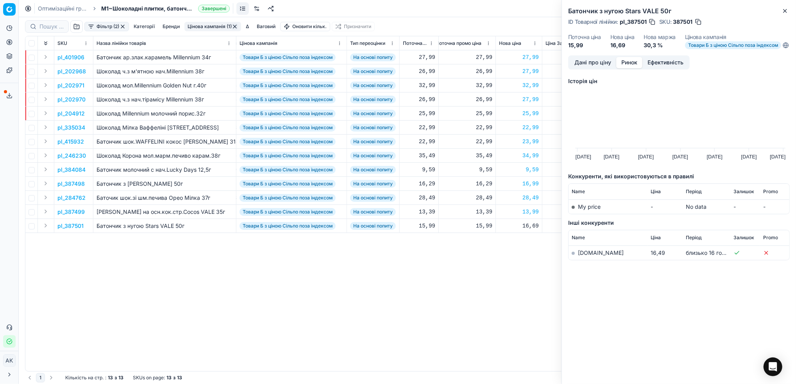
click at [578, 256] on link "[DOMAIN_NAME]" at bounding box center [601, 253] width 46 height 7
click at [588, 68] on button "Дані про ціну" at bounding box center [592, 62] width 47 height 11
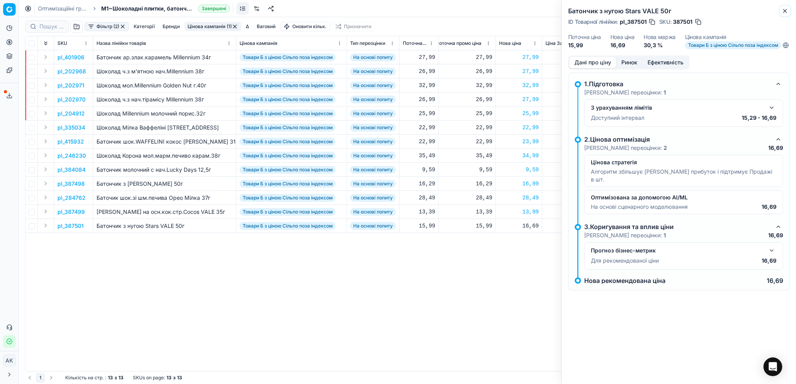
click at [785, 9] on icon "button" at bounding box center [784, 11] width 6 height 6
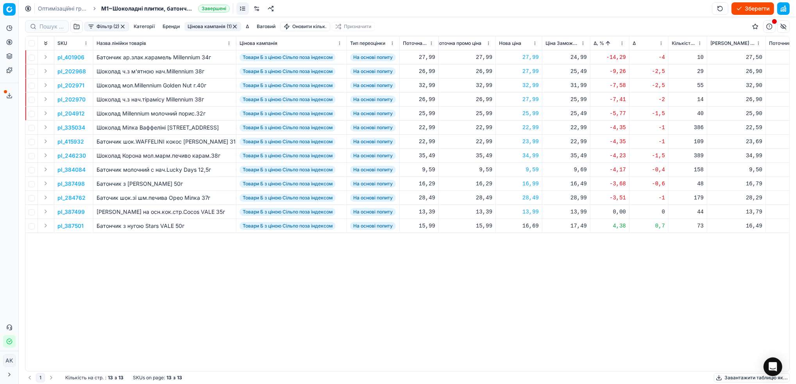
click at [568, 322] on div "SKU Назва лінійки товарів Цінова кампанія Тип переоцінки Поточна ціна Бренди Ат…" at bounding box center [406, 203] width 763 height 335
click at [210, 27] on button "Цінова кампанія (1)" at bounding box center [212, 26] width 57 height 9
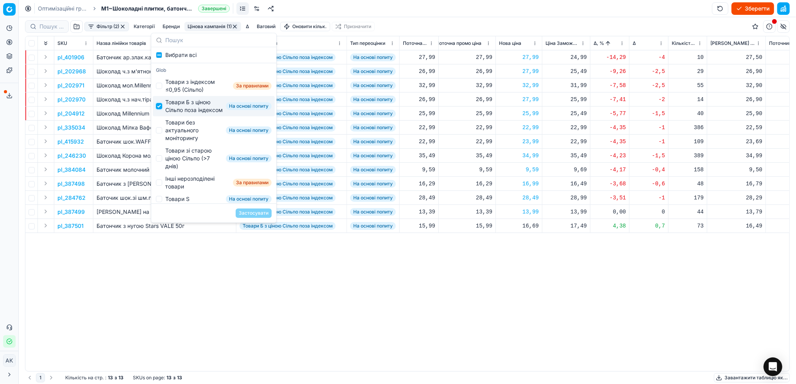
click at [161, 107] on input "Suggestions" at bounding box center [159, 106] width 6 height 6
checkbox input "false"
click at [156, 142] on div "Товари без актуального моніторингу На основі попиту" at bounding box center [214, 130] width 122 height 28
checkbox input "true"
click at [263, 216] on button "Застосувати" at bounding box center [253, 213] width 36 height 9
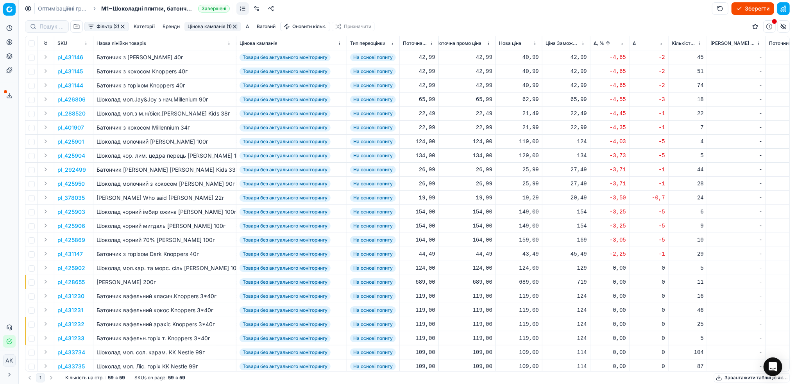
click at [70, 56] on p "pl_431146" at bounding box center [70, 58] width 26 height 8
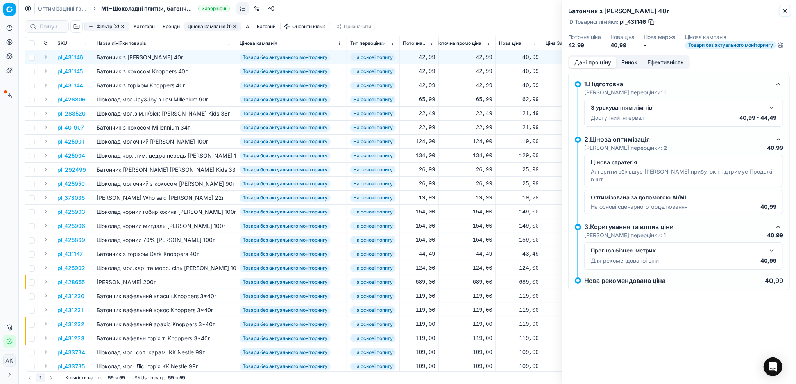
click at [785, 14] on button "Close" at bounding box center [784, 10] width 9 height 9
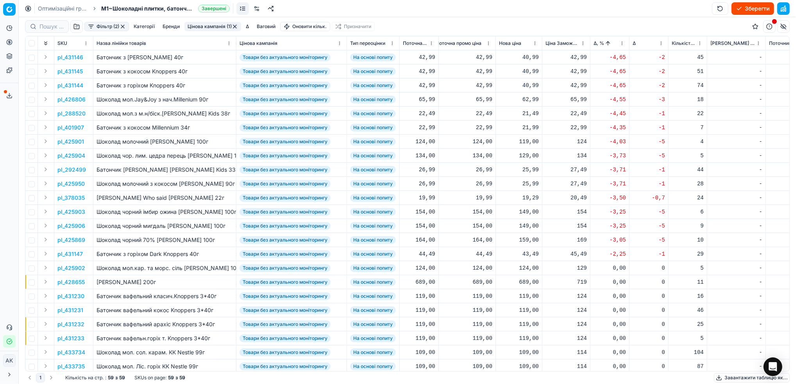
click at [66, 57] on p "pl_431146" at bounding box center [70, 58] width 26 height 8
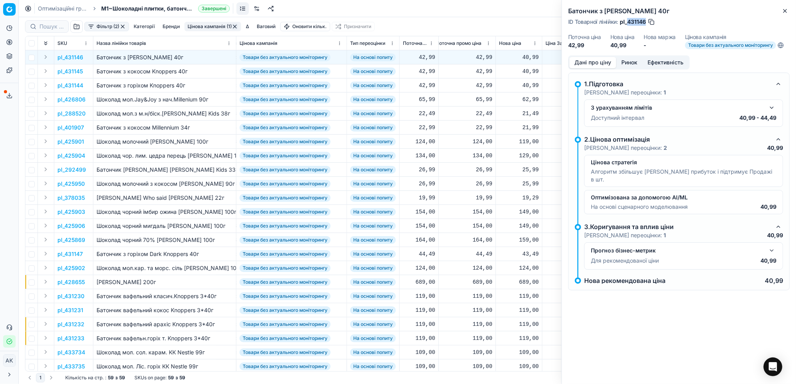
drag, startPoint x: 644, startPoint y: 22, endPoint x: 628, endPoint y: 22, distance: 15.6
click at [628, 22] on span "pl_431146" at bounding box center [632, 22] width 26 height 8
copy span "431146"
click at [781, 11] on icon "button" at bounding box center [784, 11] width 6 height 6
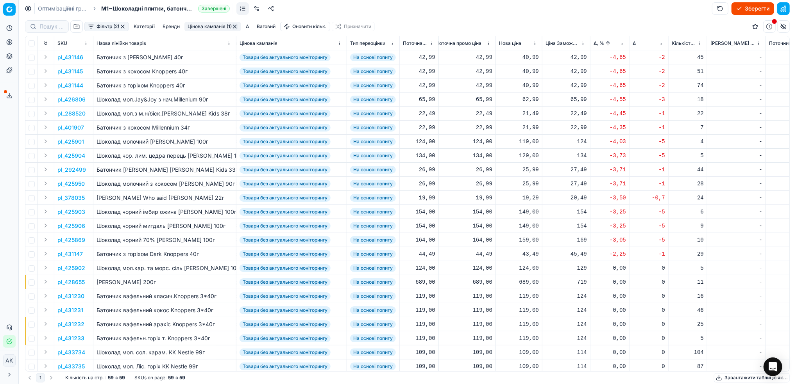
click at [77, 142] on p "pl_425901" at bounding box center [70, 142] width 27 height 8
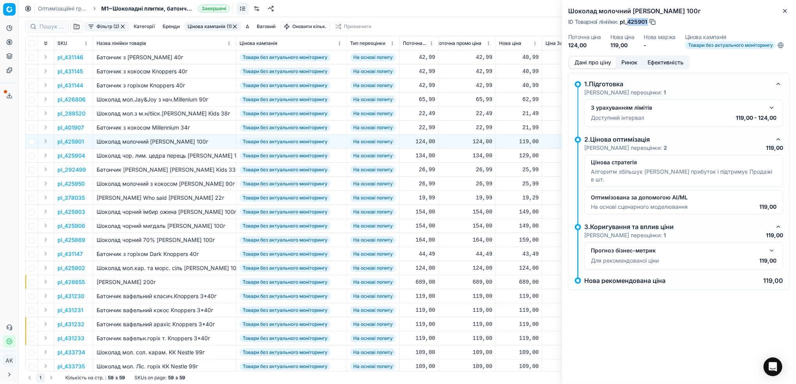
drag, startPoint x: 647, startPoint y: 22, endPoint x: 627, endPoint y: 23, distance: 20.0
click at [627, 23] on div "ID Товарної лінійки : pl_425901" at bounding box center [612, 22] width 88 height 8
copy div "425901"
click at [784, 13] on icon "button" at bounding box center [784, 11] width 6 height 6
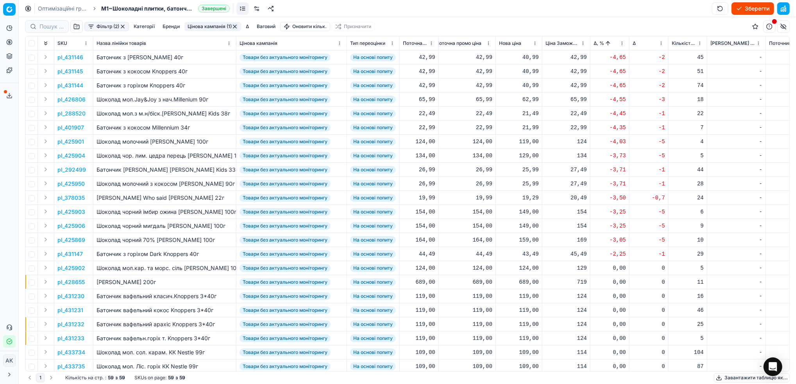
click at [622, 42] on html "Pricing platform Аналітика Цінова оптимізація Асортимент продукції Шаблони Серв…" at bounding box center [398, 192] width 796 height 384
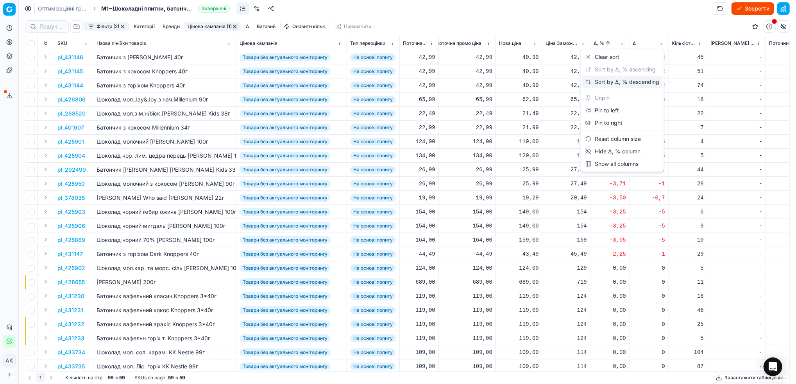
click at [604, 86] on div "Sort by Δ, % descending" at bounding box center [622, 82] width 74 height 8
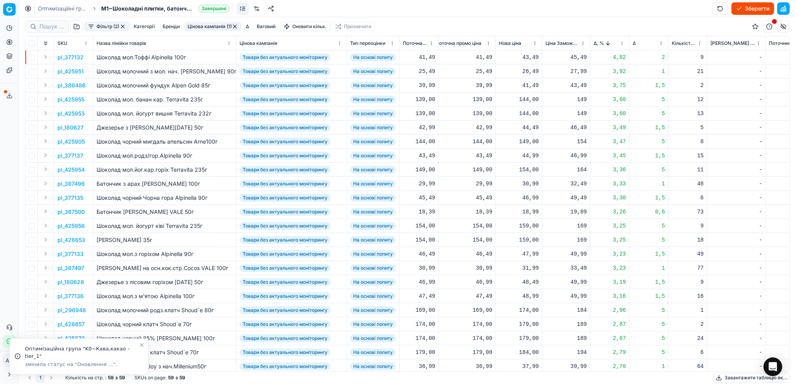
click at [70, 84] on p "pl_386486" at bounding box center [71, 86] width 28 height 8
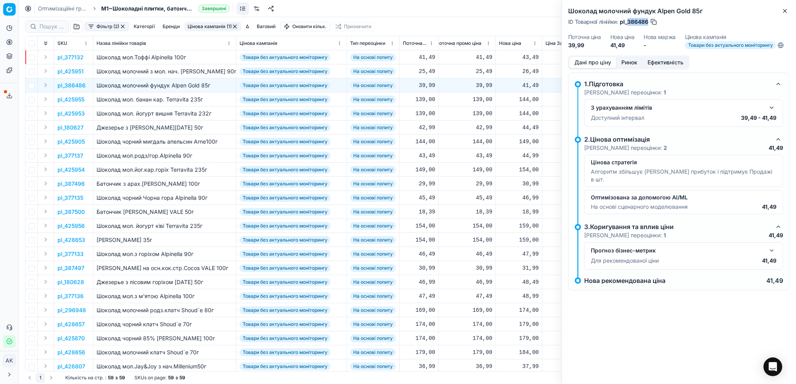
drag, startPoint x: 647, startPoint y: 21, endPoint x: 627, endPoint y: 23, distance: 20.0
click at [627, 23] on span "pl_386486" at bounding box center [633, 22] width 29 height 8
copy span "386486"
click at [784, 13] on icon "button" at bounding box center [784, 11] width 6 height 6
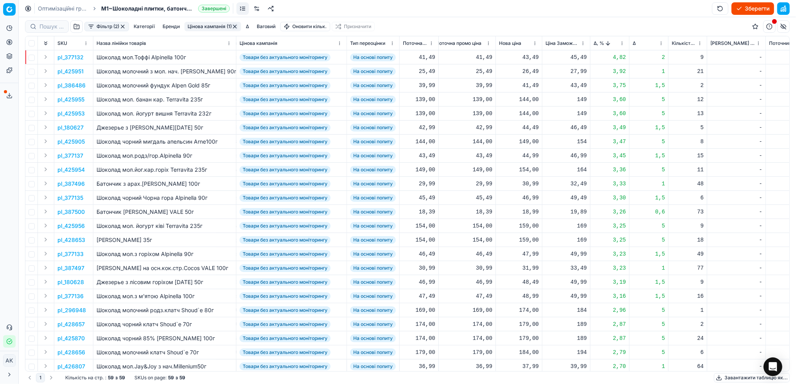
click at [525, 85] on div "41,49" at bounding box center [519, 86] width 40 height 8
drag, startPoint x: 529, startPoint y: 153, endPoint x: 521, endPoint y: 155, distance: 8.4
click at [521, 155] on input "41.49" at bounding box center [546, 154] width 56 height 12
click at [532, 155] on input "39.49" at bounding box center [546, 154] width 56 height 12
type input "39.99"
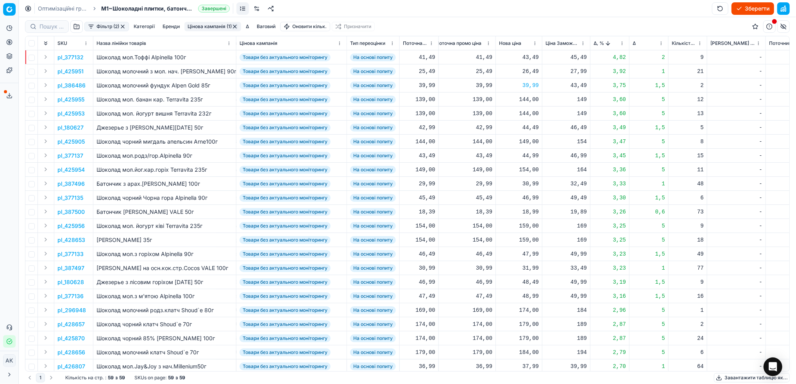
click at [74, 99] on p "pl_425955" at bounding box center [70, 100] width 27 height 8
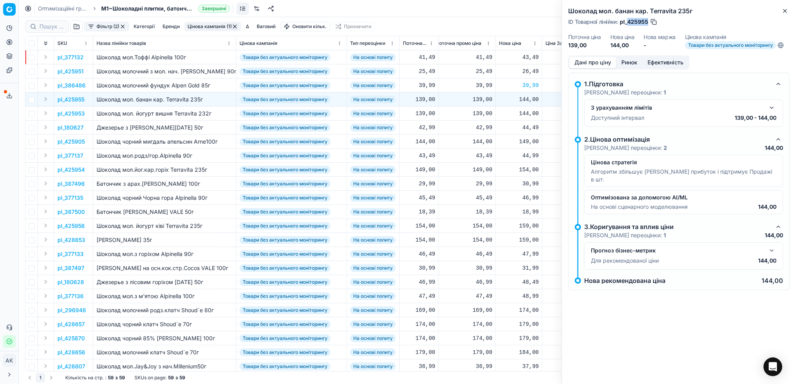
drag, startPoint x: 647, startPoint y: 19, endPoint x: 626, endPoint y: 19, distance: 21.1
click at [626, 19] on span "pl_425955" at bounding box center [633, 22] width 29 height 8
copy span "425955"
click at [787, 12] on icon "button" at bounding box center [784, 11] width 6 height 6
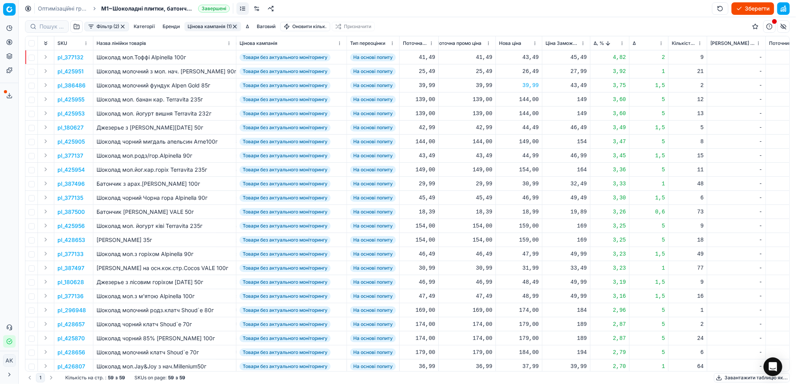
click at [80, 197] on p "pl_377135" at bounding box center [70, 198] width 26 height 8
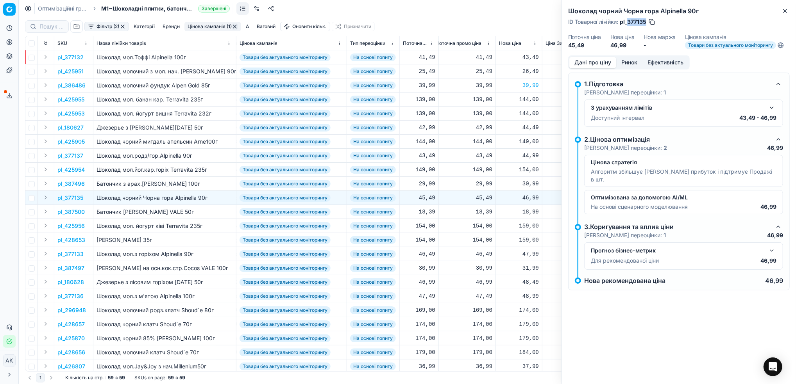
drag, startPoint x: 646, startPoint y: 22, endPoint x: 628, endPoint y: 20, distance: 18.2
click at [628, 20] on span "pl_377135" at bounding box center [632, 22] width 27 height 8
copy span "377135"
click at [784, 16] on div "Шоколад чорний Чорна гора Alpinella 90г ID Товарної лінійки : pl_377135 Поточна…" at bounding box center [679, 27] width 234 height 55
click at [785, 8] on icon "button" at bounding box center [784, 11] width 6 height 6
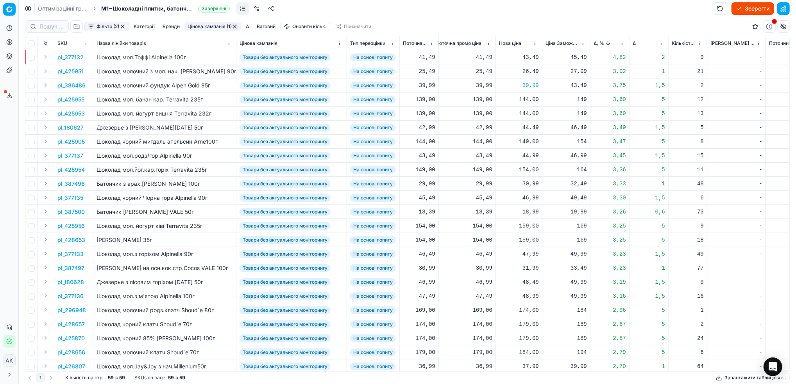
click at [530, 197] on div "46,99" at bounding box center [519, 198] width 40 height 8
click at [527, 268] on input "46.99" at bounding box center [546, 266] width 56 height 12
click at [532, 267] on input "45.99" at bounding box center [546, 266] width 56 height 12
type input "45.49"
click at [71, 154] on p "pl_377137" at bounding box center [70, 156] width 26 height 8
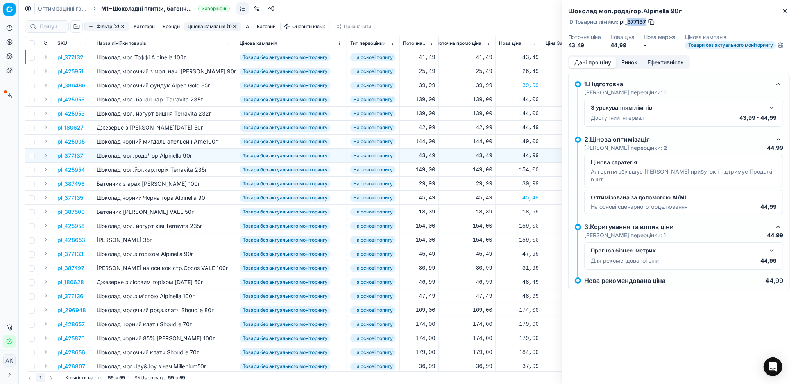
drag, startPoint x: 645, startPoint y: 21, endPoint x: 628, endPoint y: 21, distance: 16.8
click at [628, 21] on span "pl_377137" at bounding box center [632, 22] width 26 height 8
drag, startPoint x: 628, startPoint y: 21, endPoint x: 604, endPoint y: 32, distance: 27.1
drag, startPoint x: 604, startPoint y: 32, endPoint x: 642, endPoint y: 20, distance: 40.1
copy span "377137"
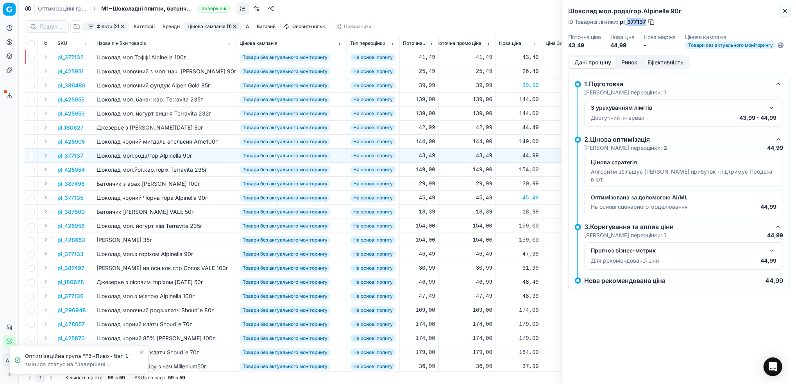
click at [786, 11] on icon "button" at bounding box center [784, 11] width 6 height 6
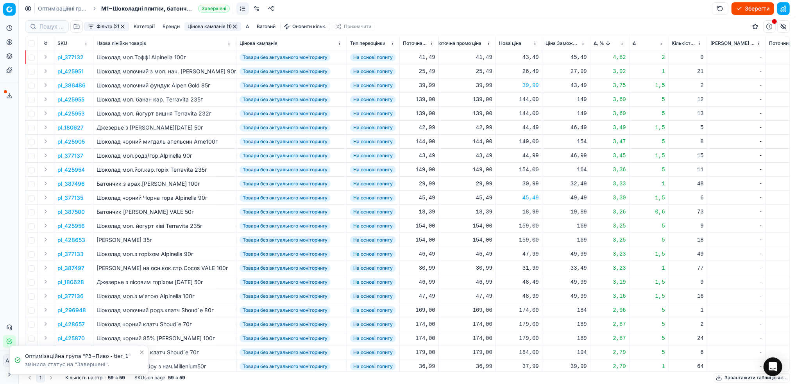
click at [532, 154] on div "44,99" at bounding box center [519, 156] width 40 height 8
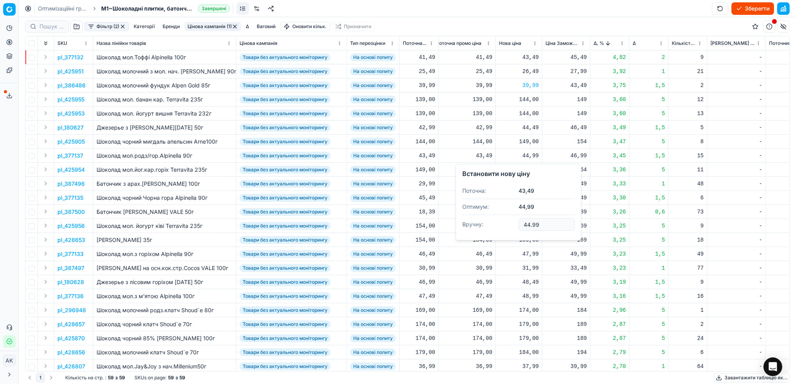
click at [527, 225] on input "44.99" at bounding box center [546, 224] width 56 height 12
click at [532, 222] on input "43.99" at bounding box center [546, 224] width 56 height 12
type input "43.49"
click at [69, 56] on p "pl_377132" at bounding box center [70, 58] width 26 height 8
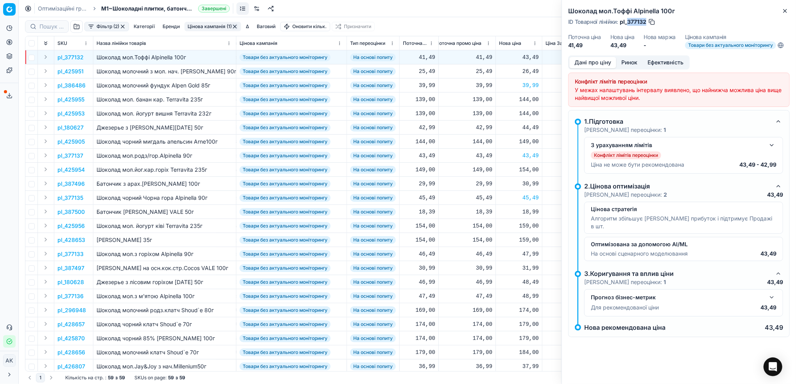
drag, startPoint x: 646, startPoint y: 23, endPoint x: 628, endPoint y: 23, distance: 17.6
click at [628, 23] on span "pl_377132" at bounding box center [632, 22] width 27 height 8
copy span "377132"
click at [785, 8] on icon "button" at bounding box center [784, 11] width 6 height 6
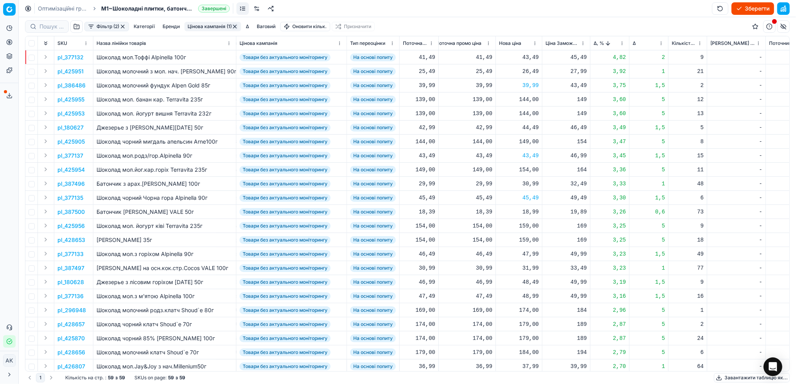
click at [528, 55] on div "43,49" at bounding box center [519, 58] width 40 height 8
click at [527, 126] on input "43.49" at bounding box center [546, 126] width 56 height 12
type input "41.49"
click at [526, 256] on div "47,99" at bounding box center [519, 254] width 40 height 8
click at [527, 324] on input "47.99" at bounding box center [546, 323] width 56 height 12
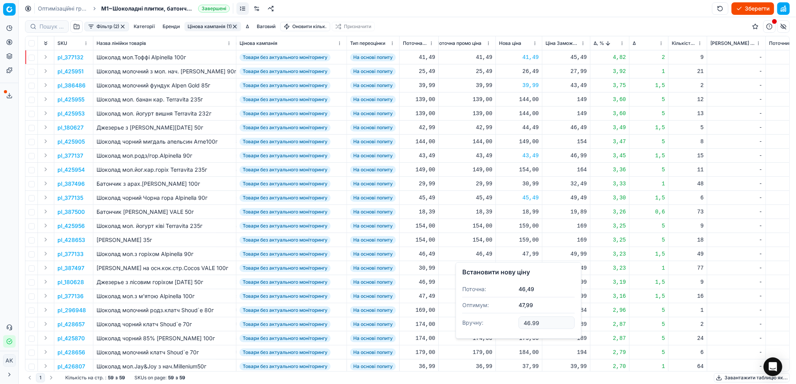
click at [532, 324] on input "46.99" at bounding box center [546, 323] width 56 height 12
type input "46.49"
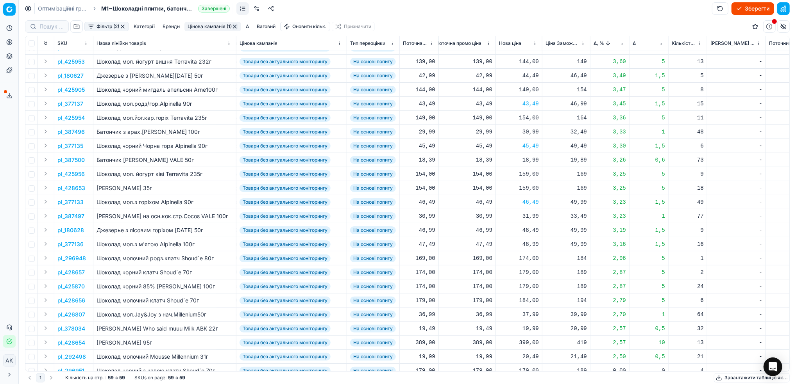
click at [70, 257] on p "pl_296948" at bounding box center [71, 259] width 29 height 8
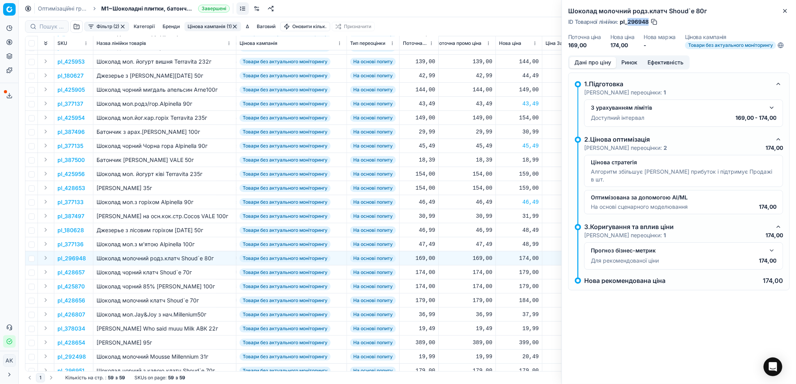
drag, startPoint x: 647, startPoint y: 22, endPoint x: 628, endPoint y: 22, distance: 18.7
click at [628, 22] on span "pl_296948" at bounding box center [633, 22] width 29 height 8
copy span "296948"
click at [783, 16] on div "Шоколад молочний родз.клатч Shoud`e 80г ID Товарної лінійки : pl_296948 Поточна…" at bounding box center [678, 192] width 234 height 384
click at [784, 10] on icon "button" at bounding box center [784, 11] width 6 height 6
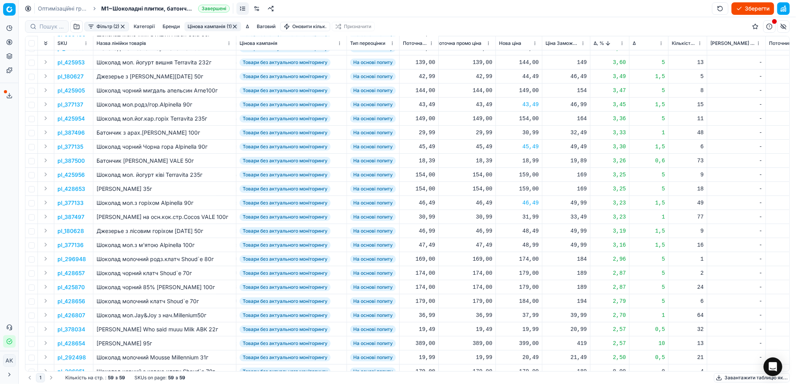
scroll to position [0, 222]
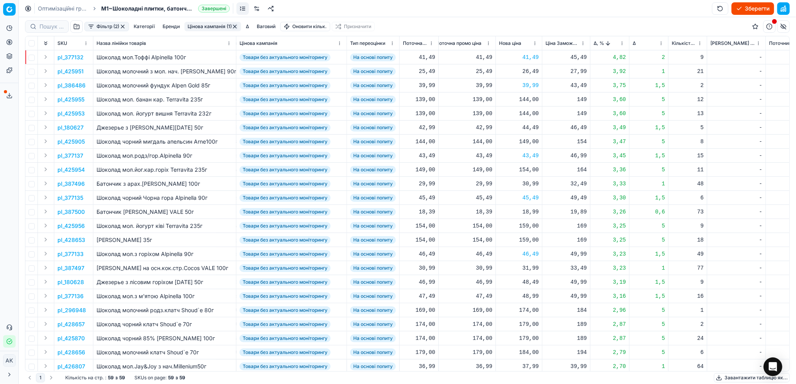
click at [203, 27] on button "Цінова кампанія (1)" at bounding box center [212, 26] width 57 height 9
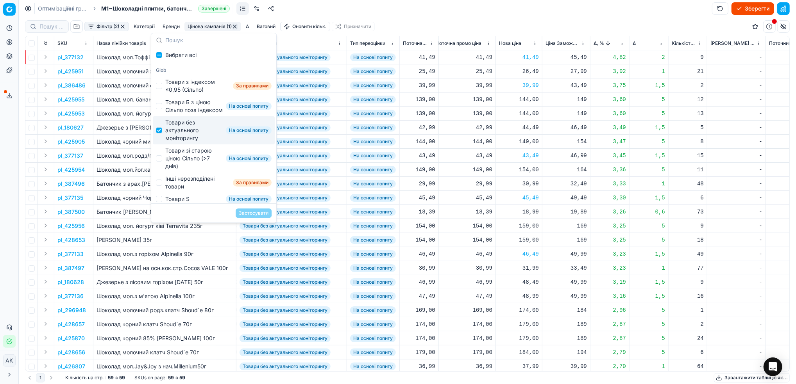
click at [162, 139] on div "Товари без актуального моніторингу На основі попиту" at bounding box center [214, 130] width 122 height 28
checkbox input "false"
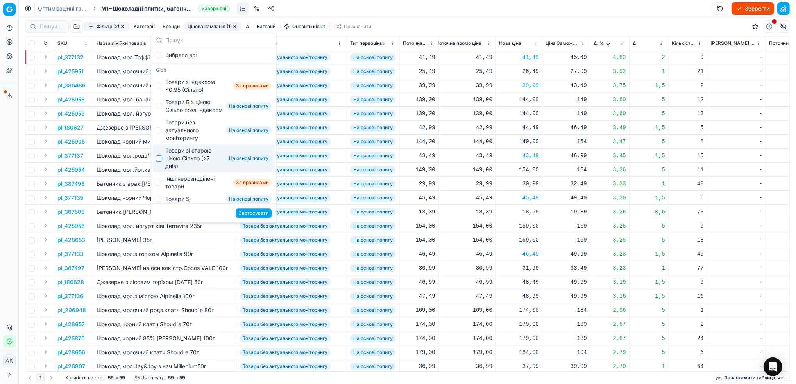
click at [157, 162] on input "Suggestions" at bounding box center [159, 158] width 6 height 6
checkbox input "true"
click at [251, 216] on button "Застосувати" at bounding box center [253, 213] width 36 height 9
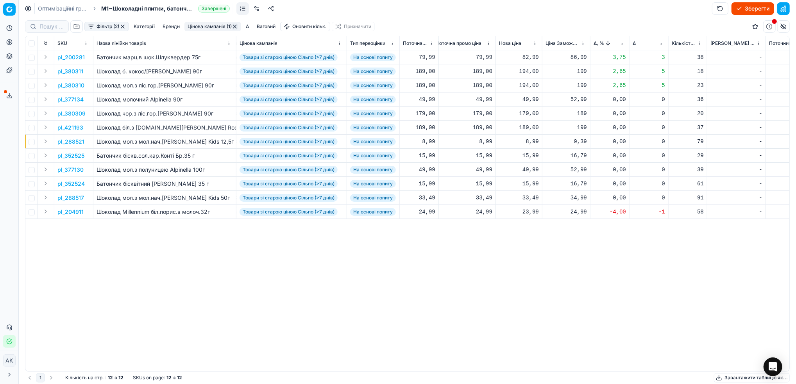
click at [77, 59] on p "pl_200281" at bounding box center [70, 58] width 27 height 8
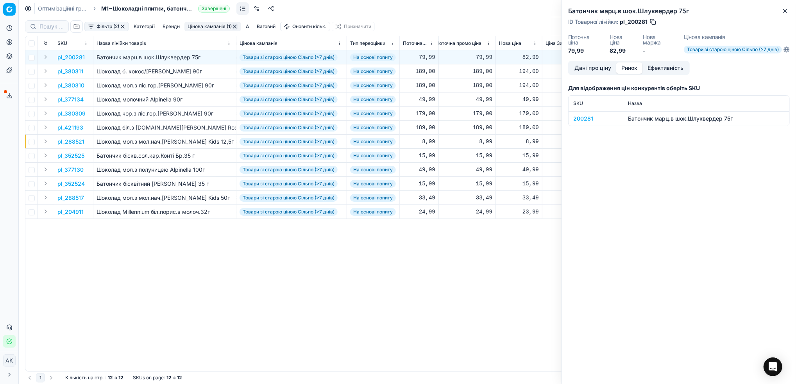
click at [636, 66] on button "Ринок" at bounding box center [629, 67] width 26 height 11
click at [581, 118] on div "200281" at bounding box center [595, 119] width 45 height 8
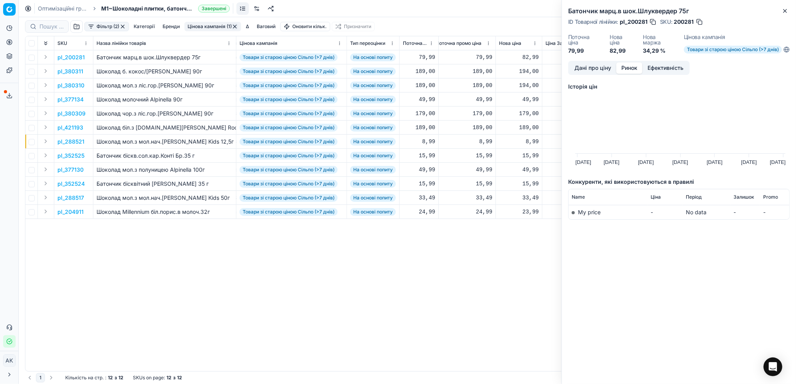
click at [581, 69] on button "Дані про ціну" at bounding box center [592, 67] width 47 height 11
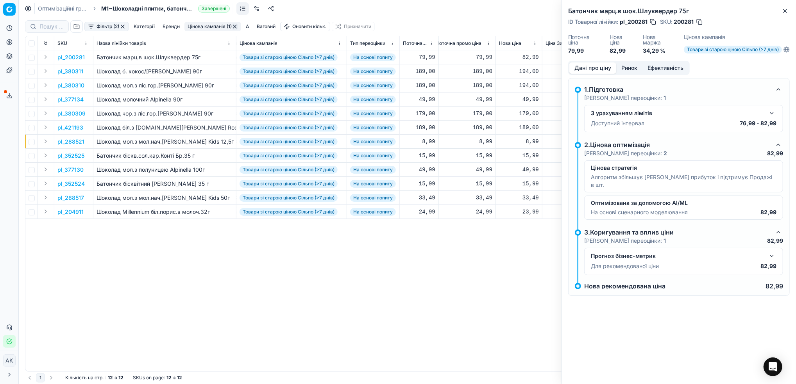
click at [697, 20] on button "button" at bounding box center [699, 22] width 8 height 8
click at [784, 11] on icon "button" at bounding box center [784, 10] width 3 height 3
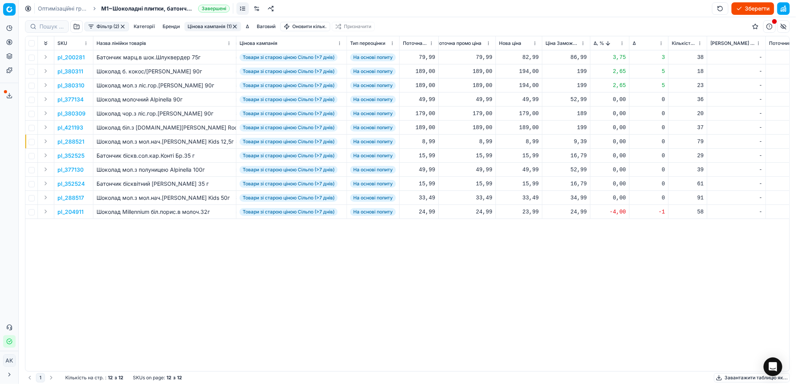
click at [71, 56] on p "pl_200281" at bounding box center [70, 58] width 27 height 8
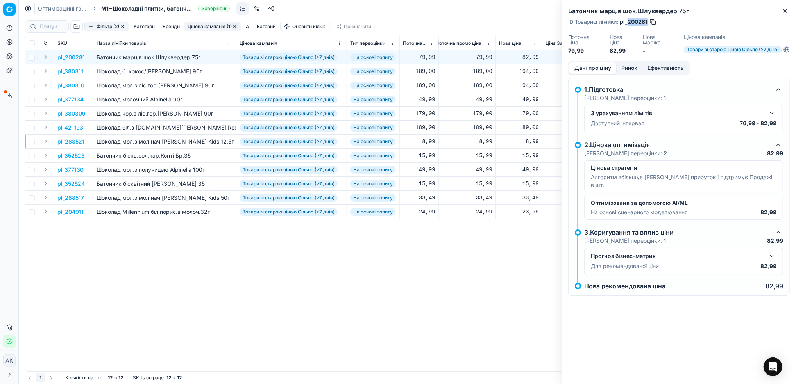
drag, startPoint x: 647, startPoint y: 23, endPoint x: 628, endPoint y: 24, distance: 19.2
click at [628, 24] on span "pl_200281" at bounding box center [633, 22] width 28 height 8
copy span "200281"
click at [784, 13] on icon "button" at bounding box center [784, 11] width 6 height 6
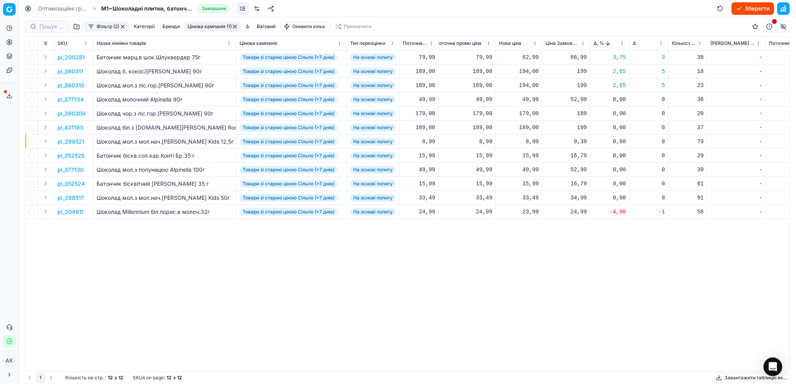
click at [71, 85] on p "pl_380310" at bounding box center [70, 86] width 27 height 8
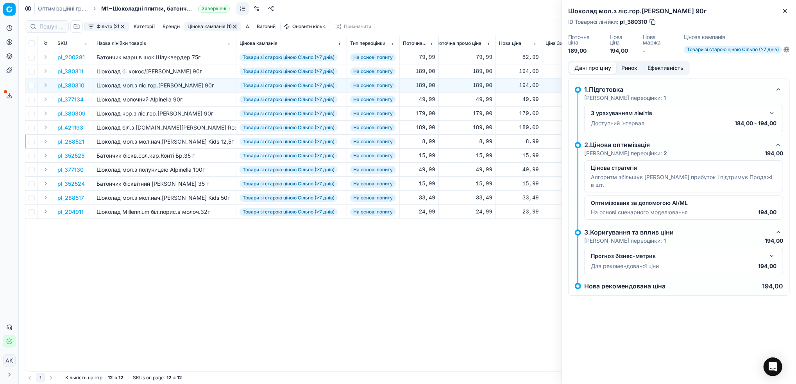
click at [629, 66] on button "Ринок" at bounding box center [629, 67] width 26 height 11
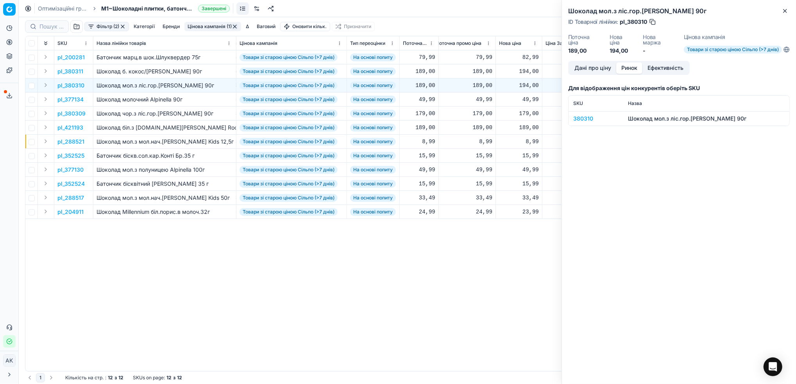
click at [577, 117] on div "380310" at bounding box center [595, 119] width 45 height 8
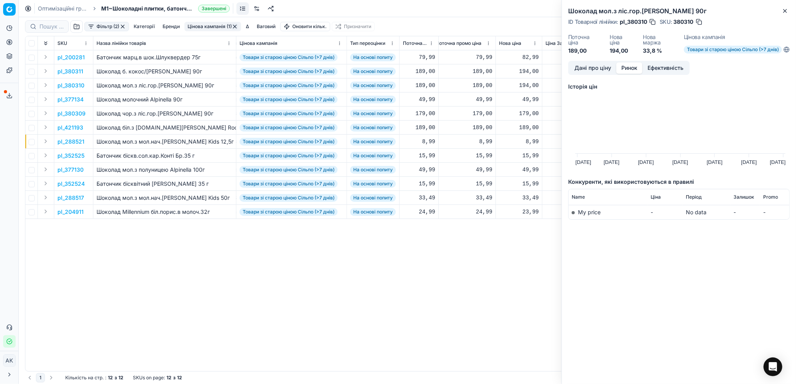
click at [700, 23] on button "button" at bounding box center [699, 22] width 8 height 8
click at [784, 8] on icon "button" at bounding box center [784, 11] width 6 height 6
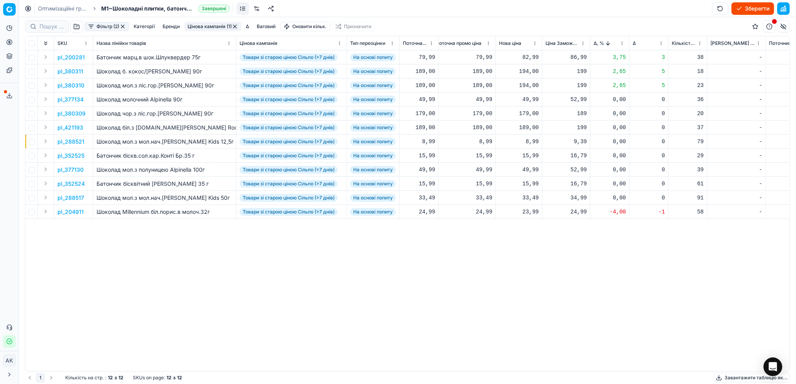
click at [70, 213] on p "pl_204911" at bounding box center [70, 212] width 26 height 8
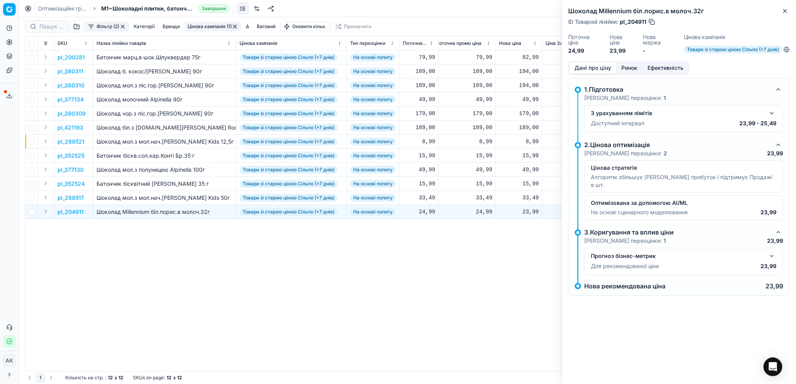
click at [632, 69] on button "Ринок" at bounding box center [629, 67] width 26 height 11
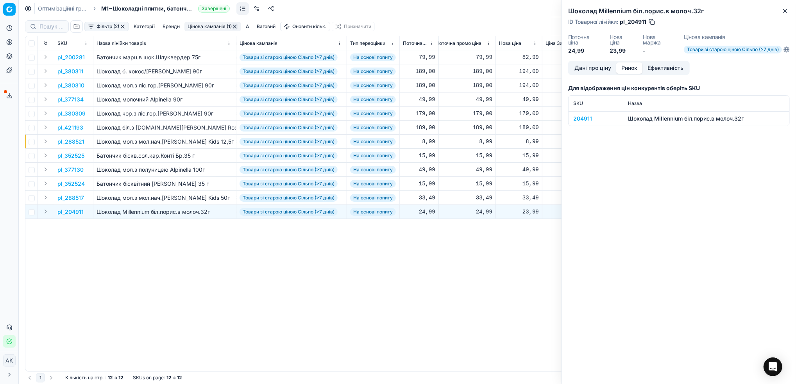
click at [581, 115] on div "204911" at bounding box center [595, 119] width 45 height 8
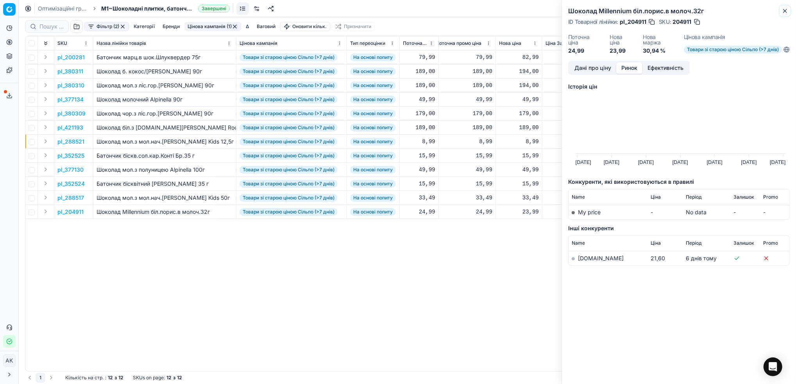
click at [786, 10] on icon "button" at bounding box center [784, 10] width 3 height 3
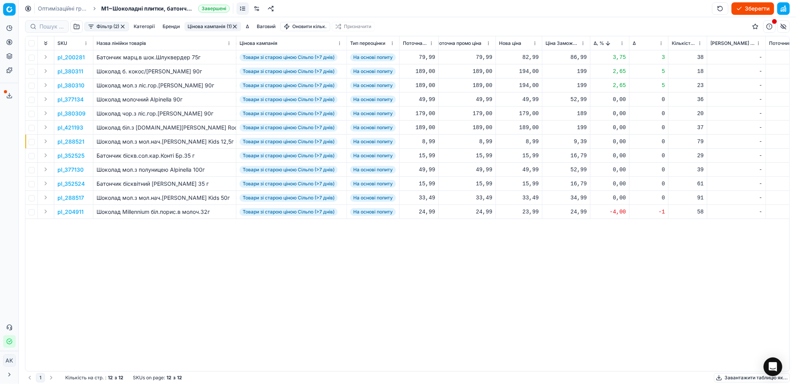
click at [219, 27] on button "Цінова кампанія (1)" at bounding box center [212, 26] width 57 height 9
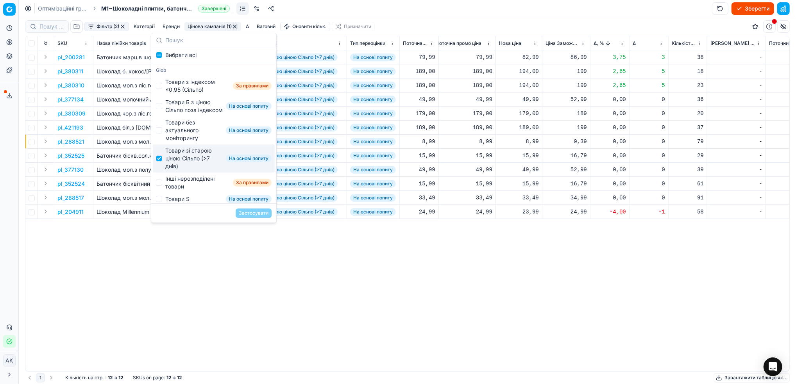
click at [163, 168] on div "Товари зі старою ціною Сільпо (>7 днів) На основі попиту" at bounding box center [214, 158] width 122 height 28
checkbox input "false"
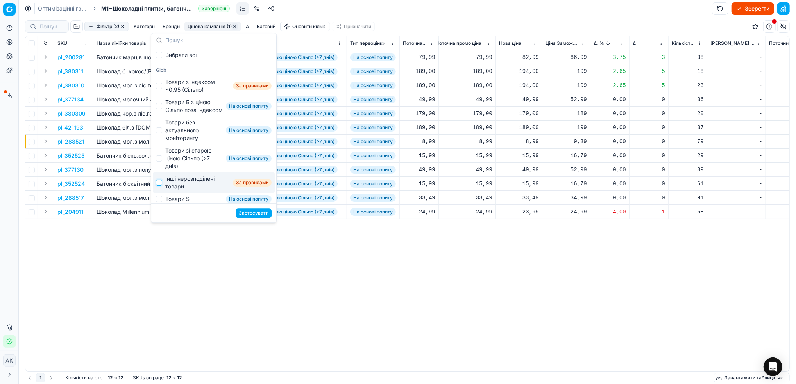
click at [157, 186] on input "Suggestions" at bounding box center [159, 183] width 6 height 6
checkbox input "true"
click at [258, 213] on button "Застосувати" at bounding box center [253, 213] width 36 height 9
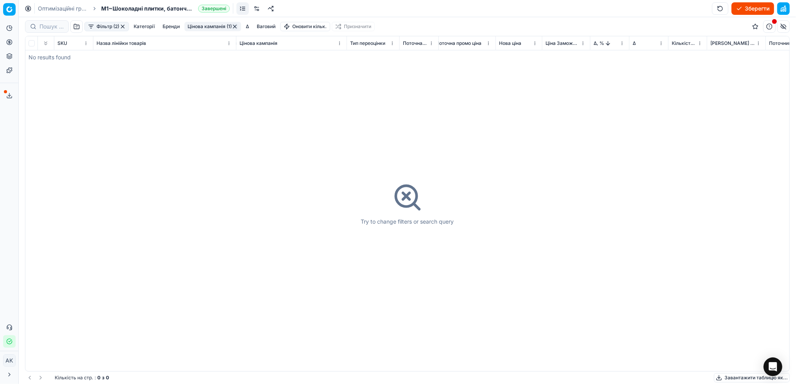
click at [236, 29] on button "button" at bounding box center [235, 26] width 6 height 6
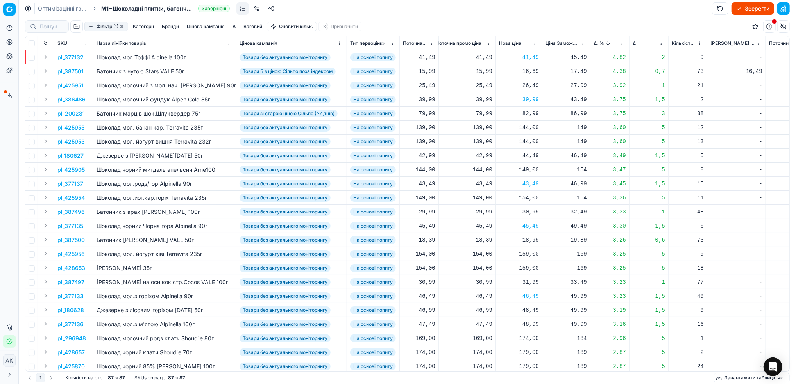
click at [122, 29] on button "button" at bounding box center [122, 26] width 6 height 6
click at [745, 9] on button "Зберегти" at bounding box center [752, 8] width 43 height 12
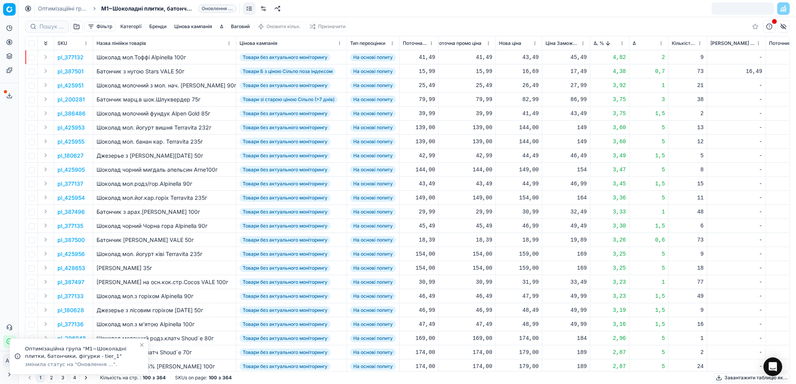
drag, startPoint x: 57, startPoint y: 9, endPoint x: 116, endPoint y: 41, distance: 67.1
click at [57, 9] on link "Оптимізаційні групи" at bounding box center [63, 9] width 50 height 8
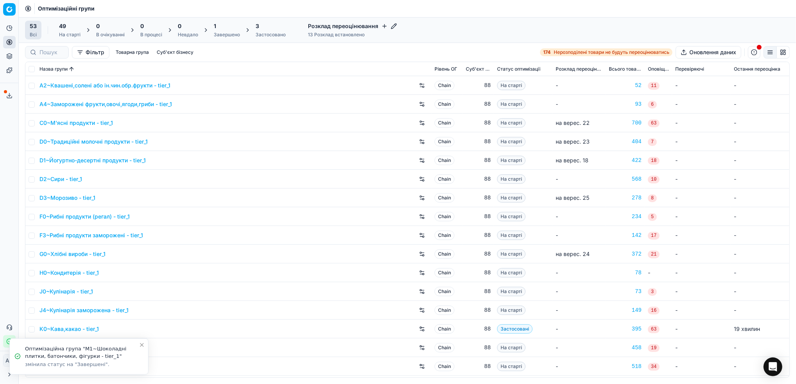
click at [221, 36] on div "Завершено" at bounding box center [227, 35] width 26 height 6
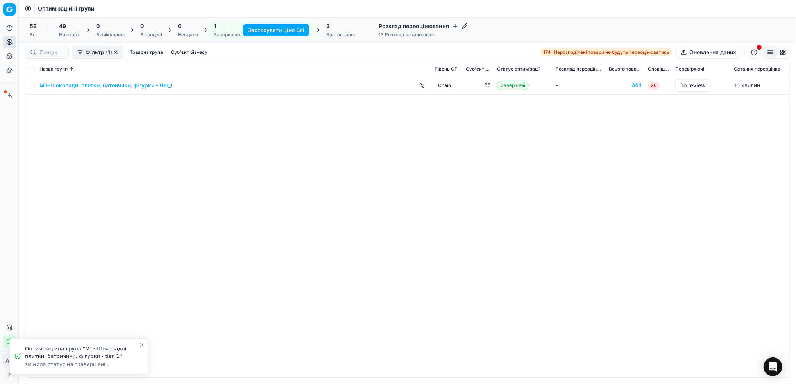
click at [74, 85] on link "M1~Шоколадні плитки, батончики, фігурки - tier_1" at bounding box center [105, 86] width 133 height 8
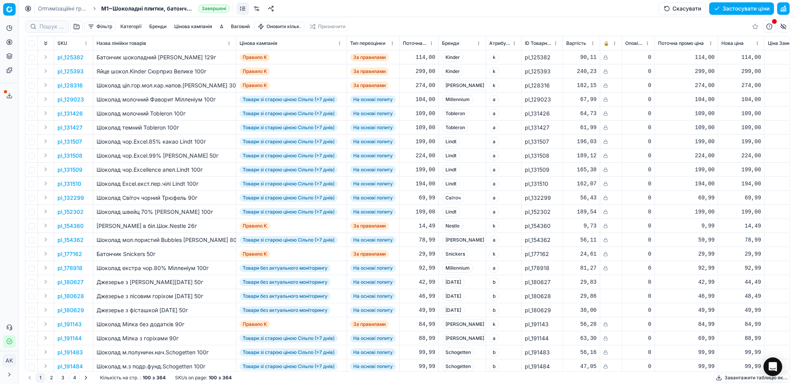
click at [782, 11] on button "button" at bounding box center [783, 8] width 12 height 12
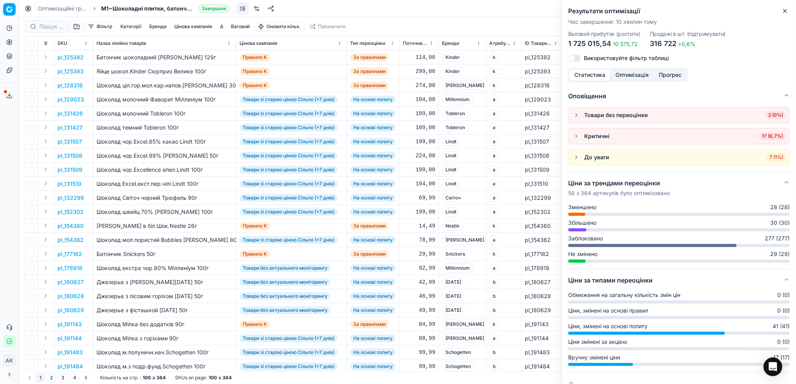
click at [785, 12] on icon "button" at bounding box center [784, 11] width 6 height 6
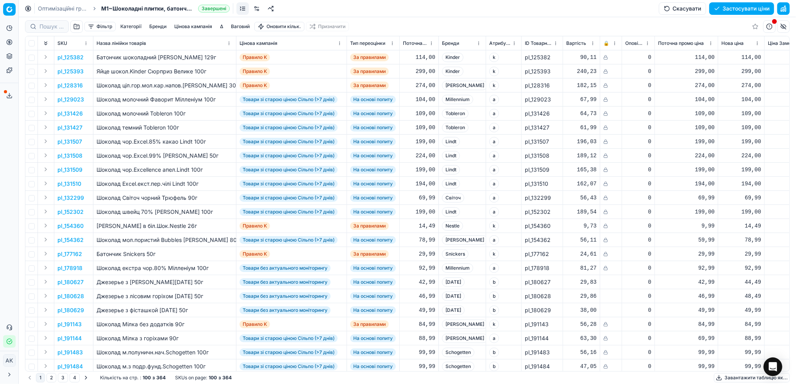
click at [738, 7] on button "Застосувати ціни" at bounding box center [741, 8] width 65 height 12
drag, startPoint x: 52, startPoint y: 8, endPoint x: 57, endPoint y: 11, distance: 5.2
click at [52, 8] on link "Оптимізаційні групи" at bounding box center [63, 9] width 50 height 8
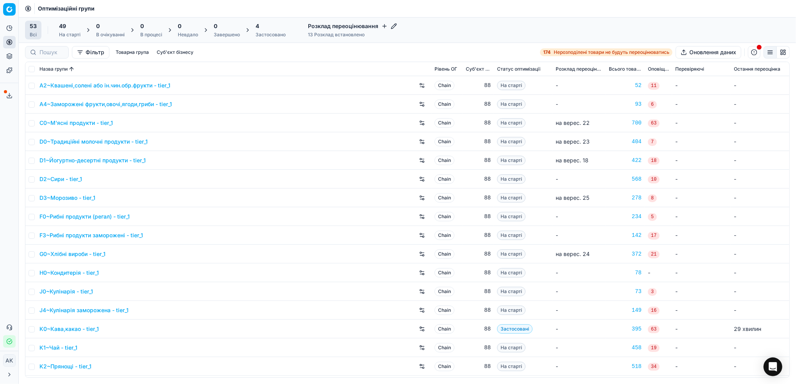
click at [262, 32] on div "Застосовано" at bounding box center [270, 35] width 30 height 6
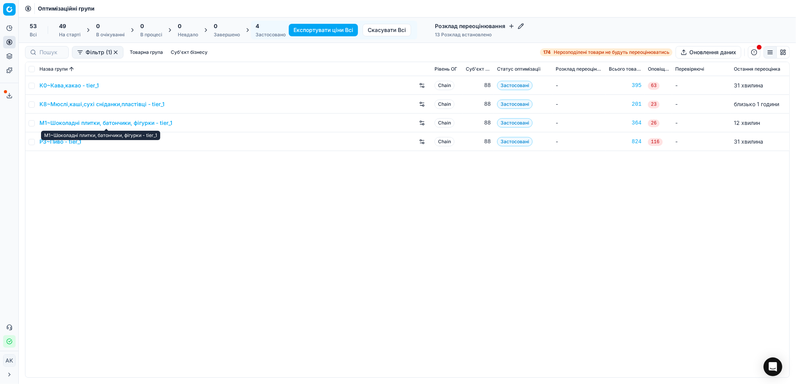
click at [103, 123] on link "M1~Шоколадні плитки, батончики, фігурки - tier_1" at bounding box center [105, 123] width 133 height 8
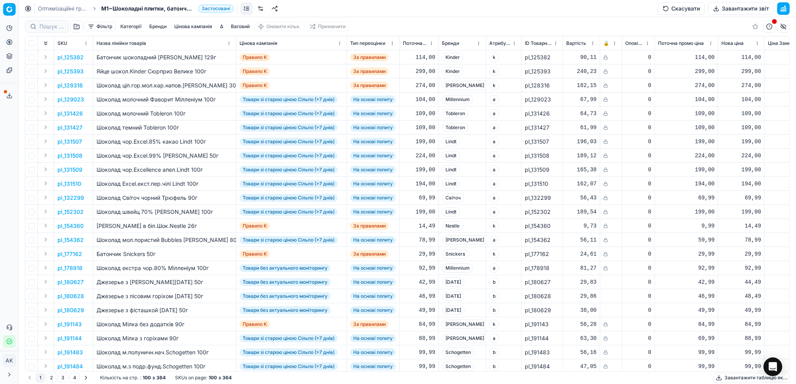
click at [740, 7] on button "Завантажити звіт" at bounding box center [741, 8] width 66 height 12
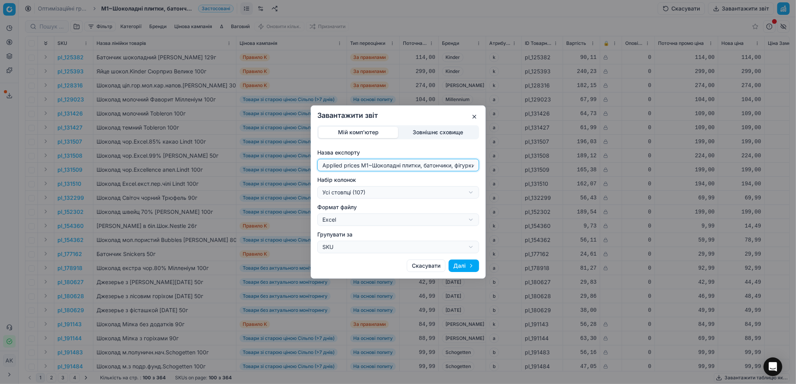
drag, startPoint x: 367, startPoint y: 167, endPoint x: 278, endPoint y: 178, distance: 89.4
click at [278, 178] on div "Завантажити звіт Мій комп'ютер Зовнішнє сховище Назва експорту Applied prices M…" at bounding box center [398, 192] width 796 height 384
type input "20250929~Шоколадні плитки, батончики, фігурки - tier_1"
click at [472, 193] on div "Завантажити звіт Мій комп'ютер Зовнішнє сховище Назва експорту 20250929~Шоколад…" at bounding box center [398, 192] width 796 height 384
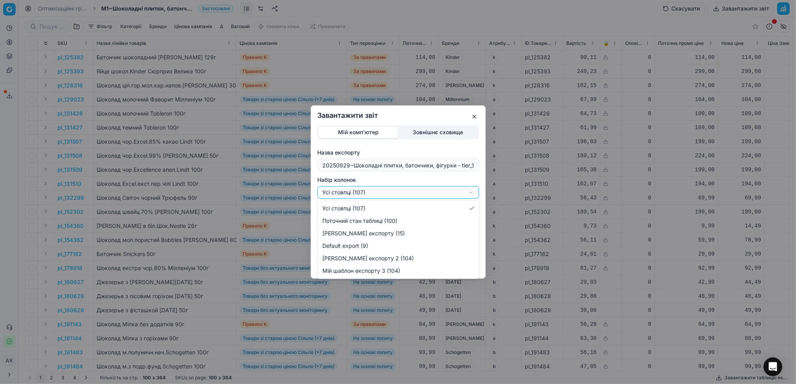
select select "custom"
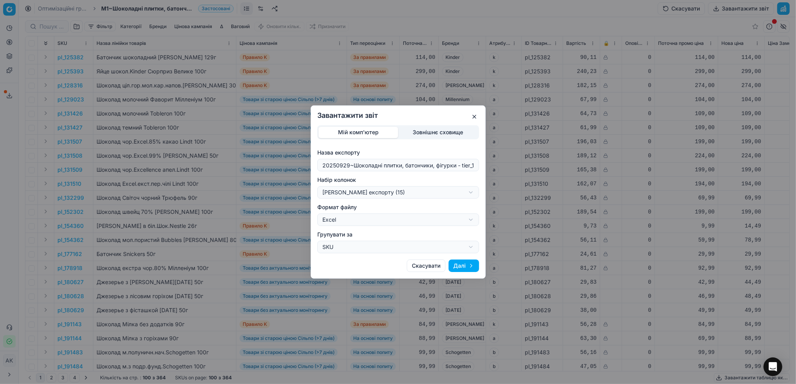
click at [462, 268] on button "Далі" at bounding box center [463, 266] width 30 height 12
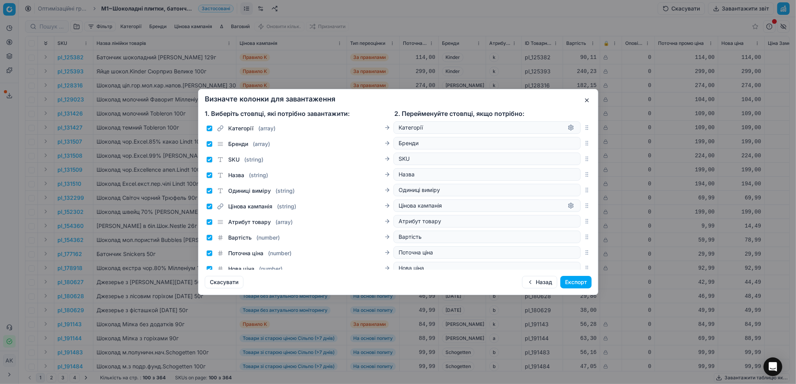
click at [572, 283] on button "Експорт" at bounding box center [575, 282] width 31 height 12
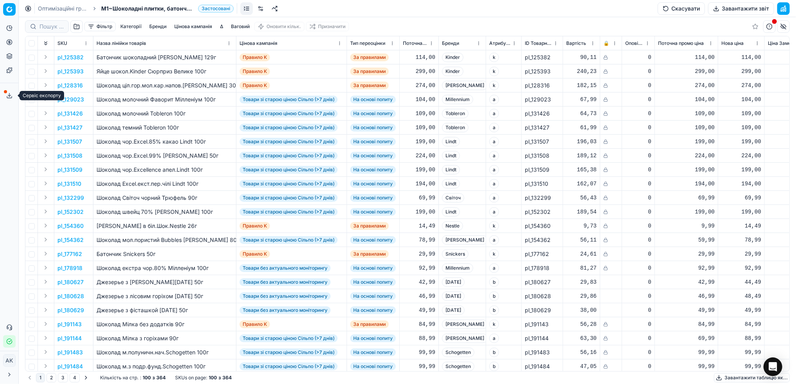
click at [7, 93] on icon at bounding box center [9, 96] width 6 height 6
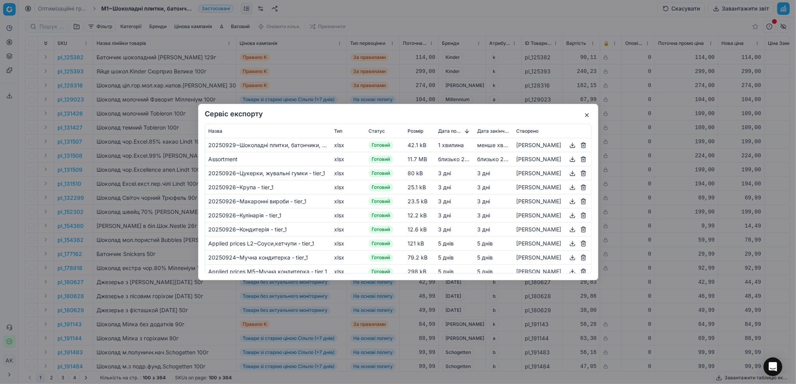
click at [571, 145] on button "button" at bounding box center [571, 145] width 9 height 9
